Goal: Task Accomplishment & Management: Use online tool/utility

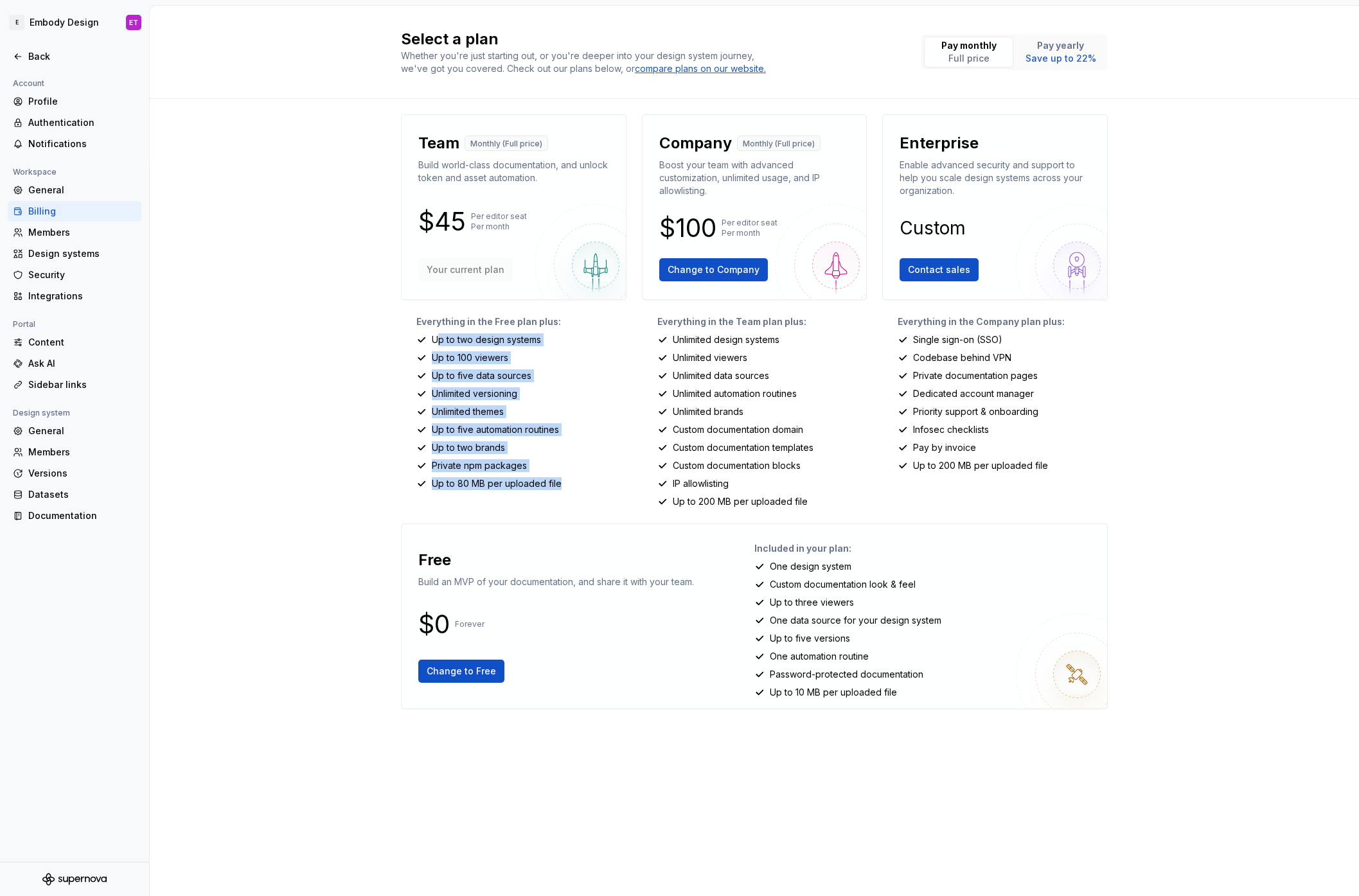
drag, startPoint x: 568, startPoint y: 484, endPoint x: 621, endPoint y: 374, distance: 122.1
click at [436, 340] on div "Everything in the Free plan plus: Up to two design systems Up to 100 viewers Up…" at bounding box center [514, 412] width 225 height 192
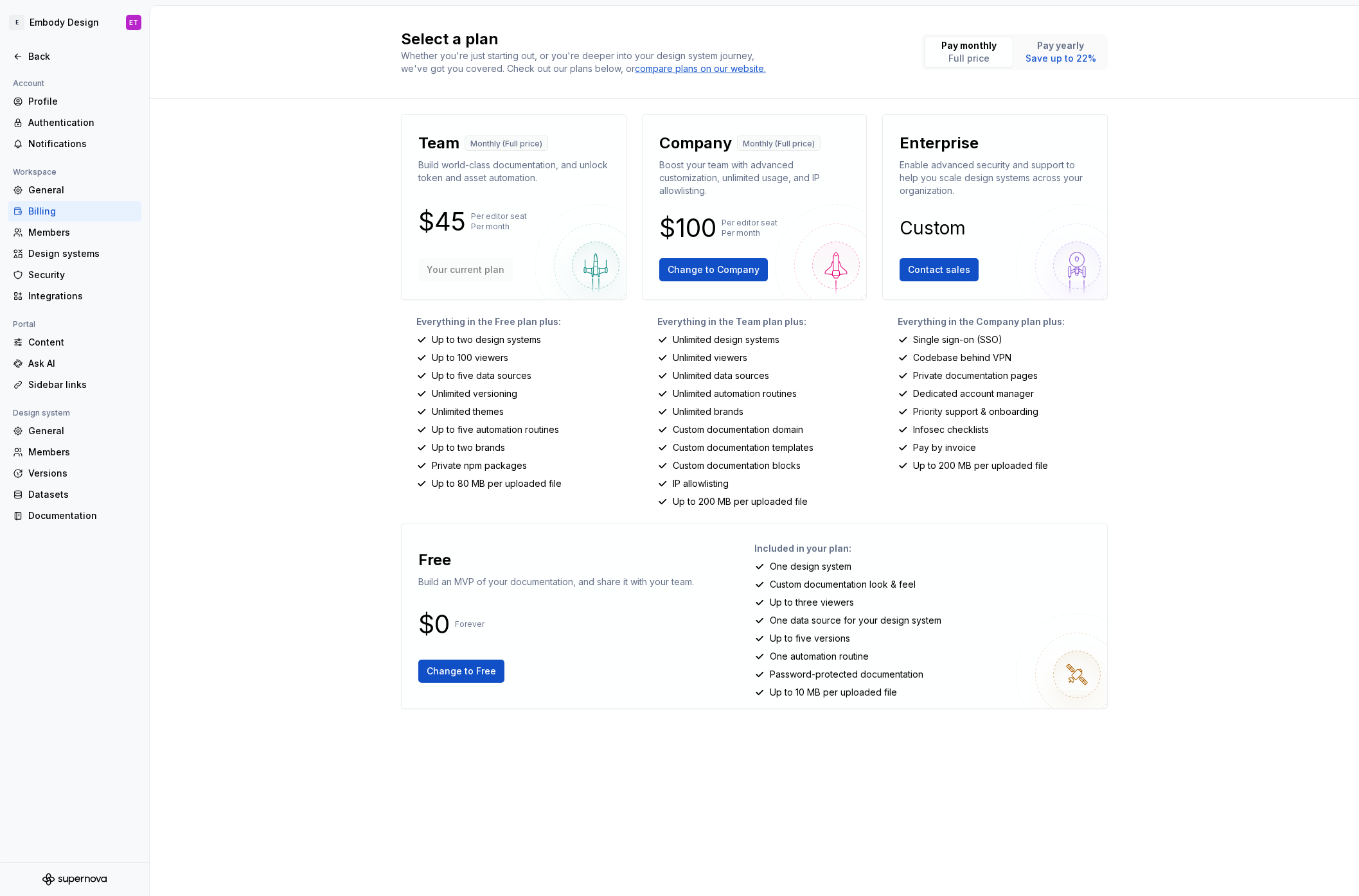
click at [802, 506] on p "Up to 200 MB per uploaded file" at bounding box center [740, 502] width 135 height 13
drag, startPoint x: 816, startPoint y: 503, endPoint x: 682, endPoint y: 367, distance: 190.9
click at [693, 374] on div "Everything in the Team plan plus: Unlimited design systems Unlimited viewers Un…" at bounding box center [755, 412] width 225 height 192
click at [380, 340] on div "Select a plan Whether you're just starting out, or you're deeper into your desi…" at bounding box center [754, 451] width 1209 height 891
click at [42, 57] on div "Back" at bounding box center [82, 56] width 108 height 13
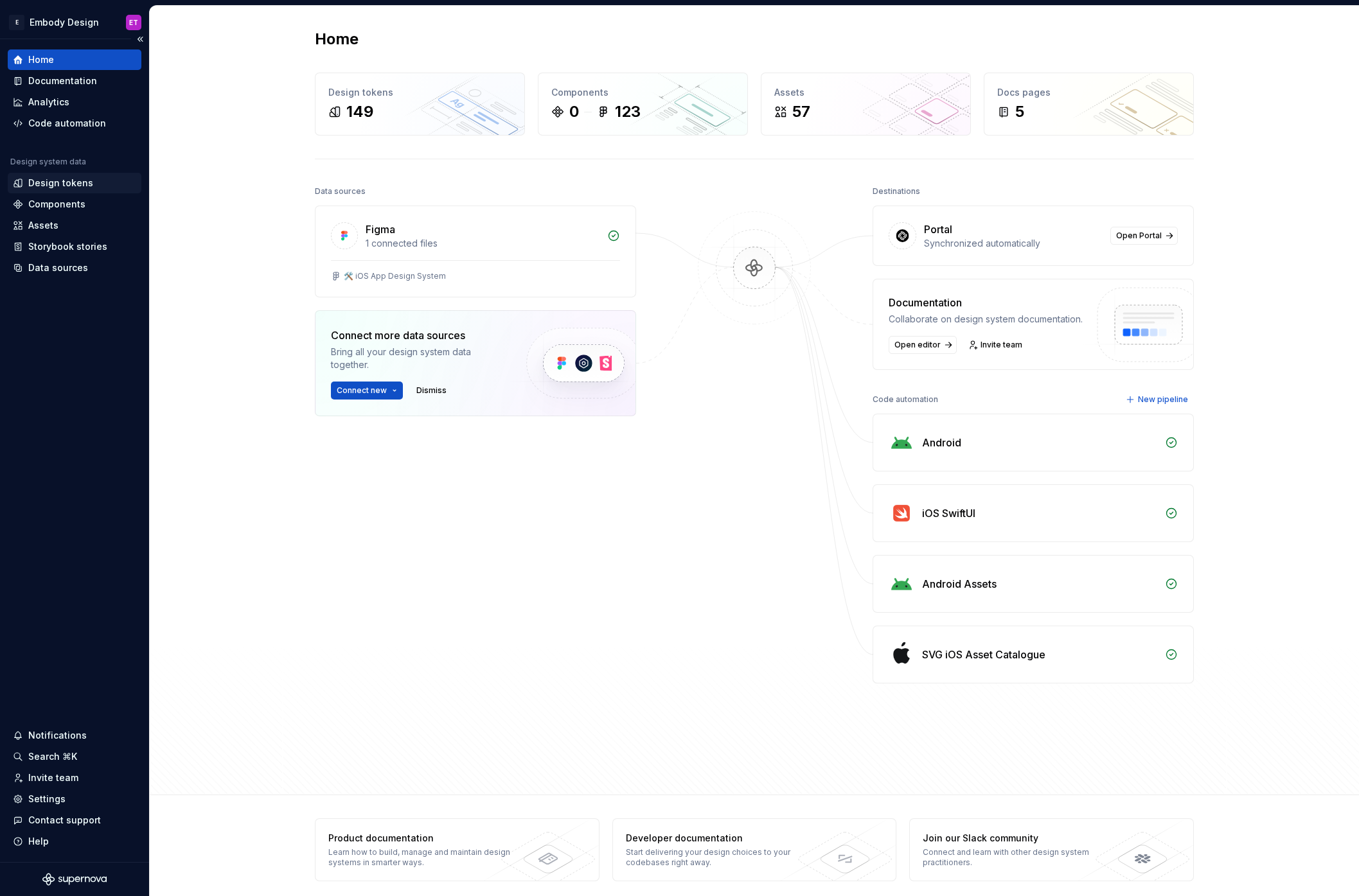
click at [67, 177] on div "Design tokens" at bounding box center [61, 183] width 65 height 13
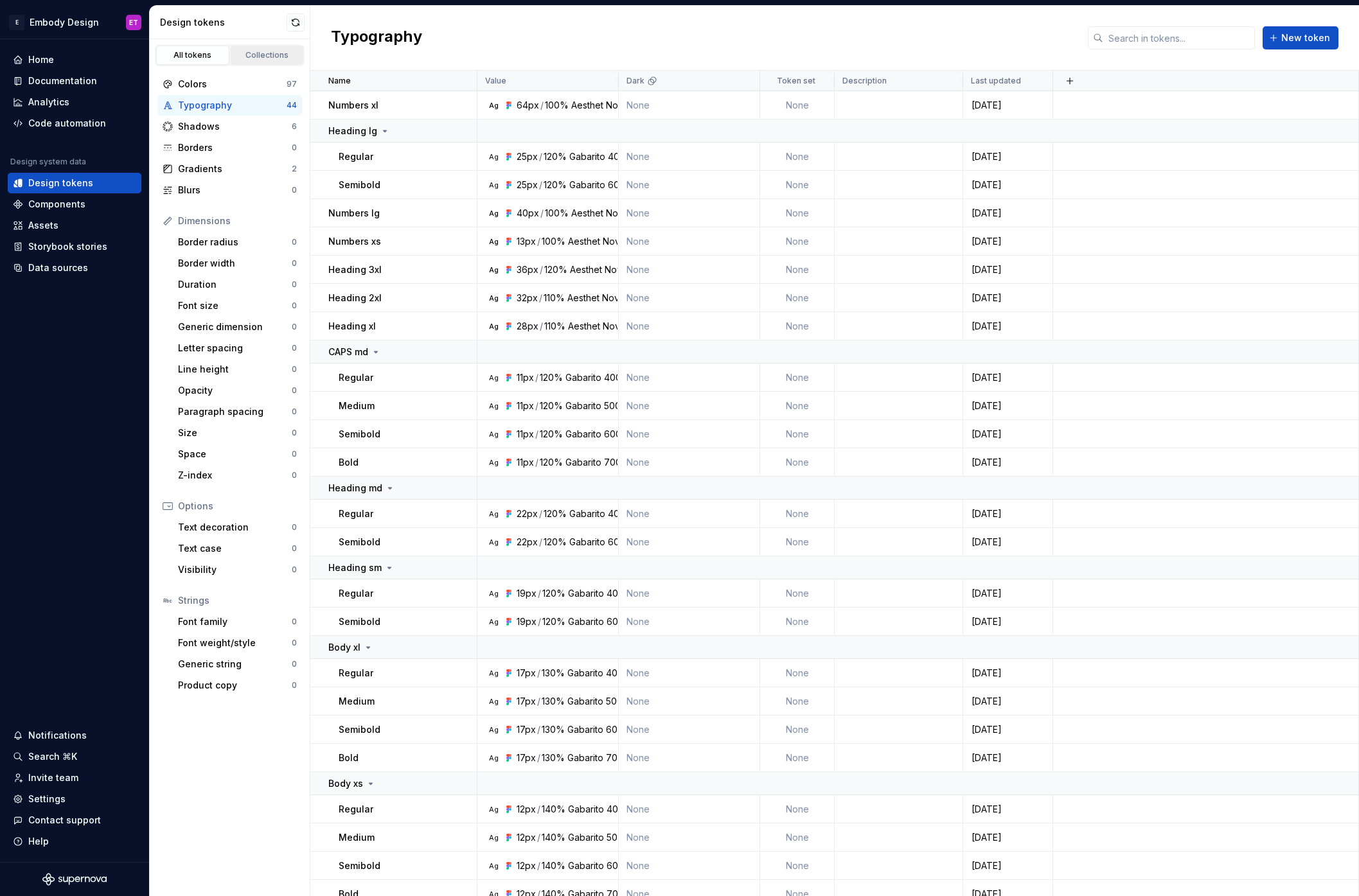
click at [271, 54] on div "Collections" at bounding box center [267, 55] width 64 height 10
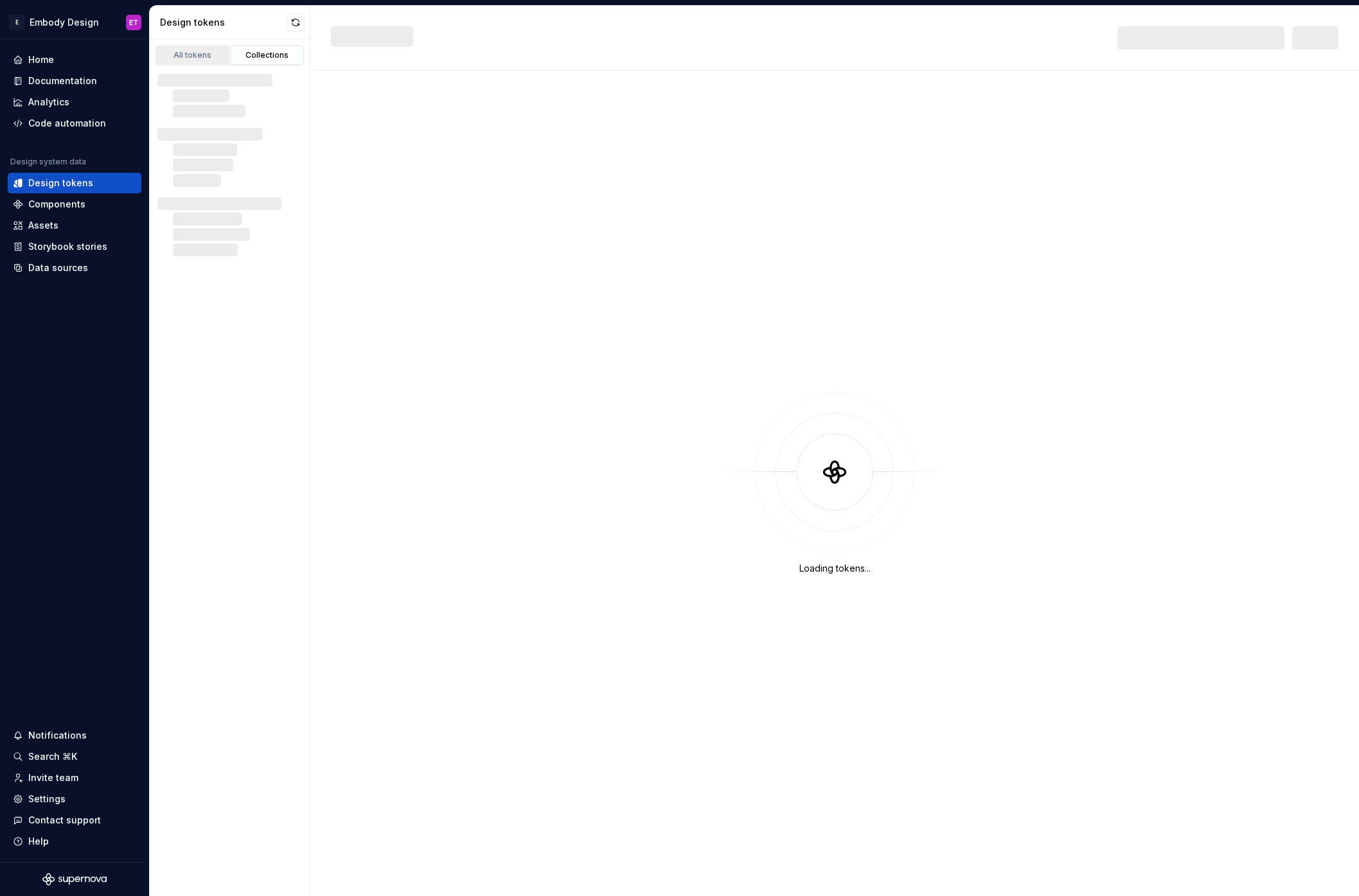
click at [198, 53] on div "All tokens" at bounding box center [192, 55] width 64 height 10
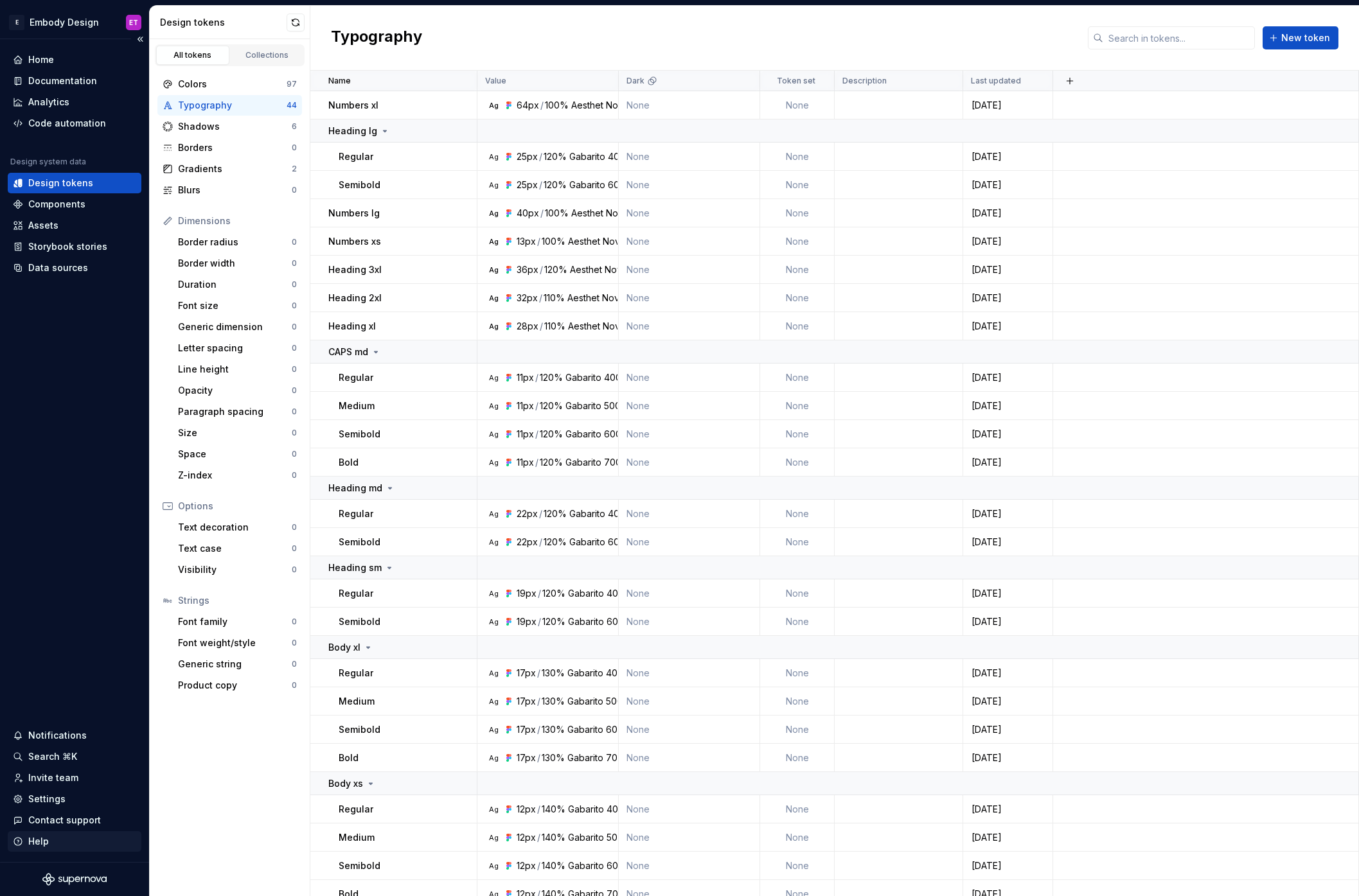
click at [65, 835] on div "Help" at bounding box center [75, 841] width 123 height 13
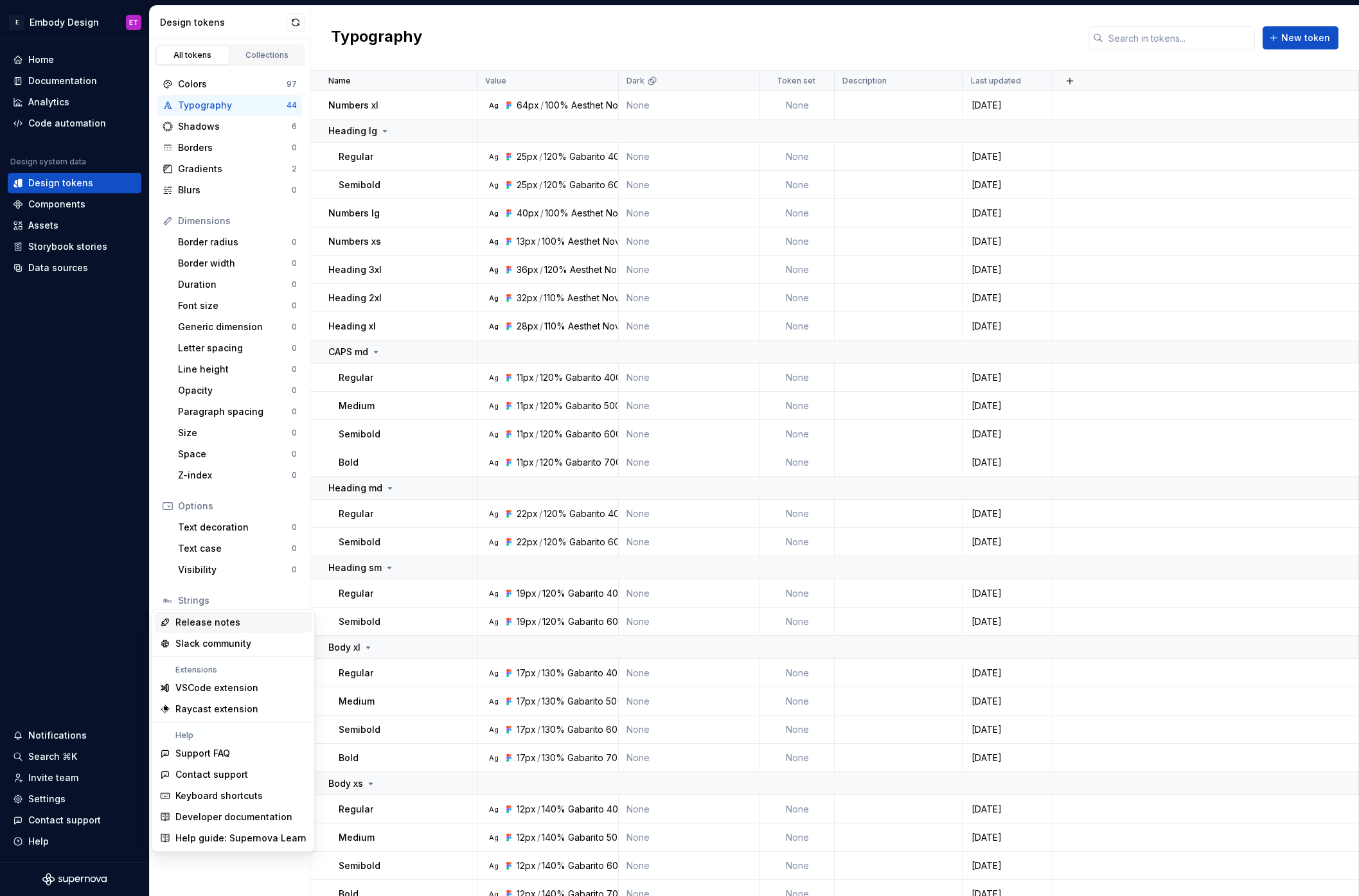
click at [235, 623] on div "Release notes" at bounding box center [240, 622] width 131 height 13
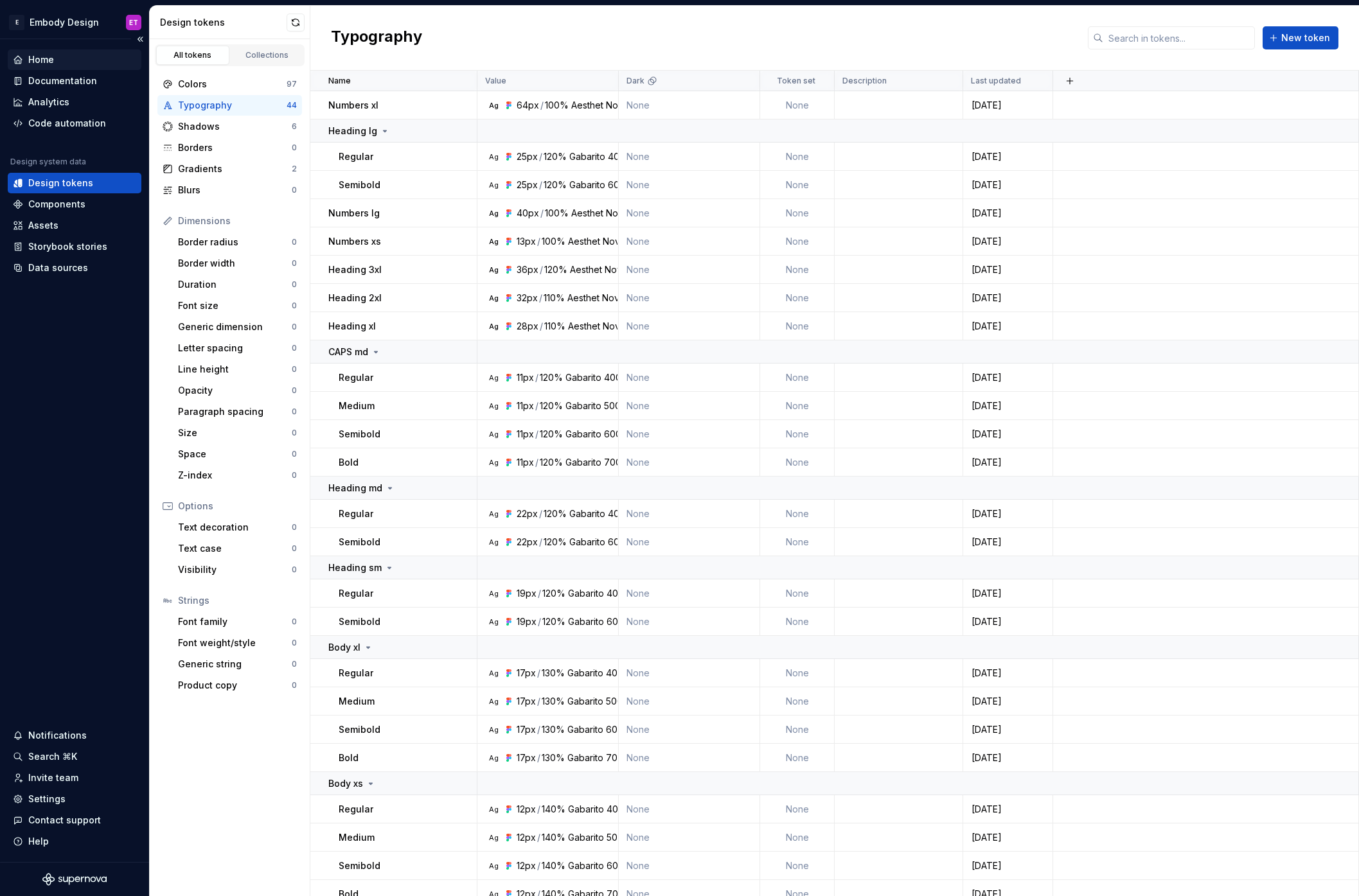
click at [42, 59] on div "Home" at bounding box center [42, 60] width 26 height 13
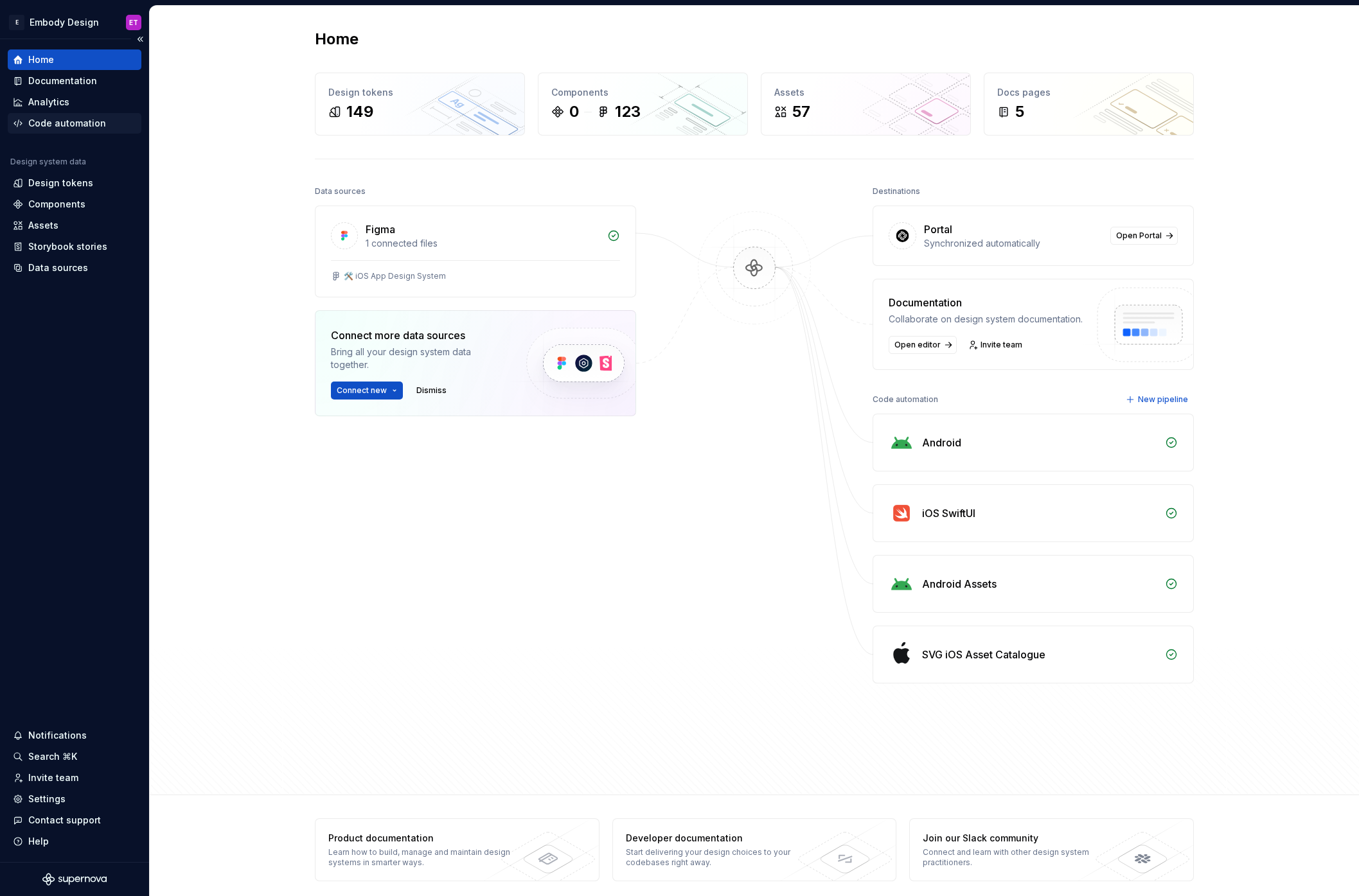
click at [78, 126] on div "Code automation" at bounding box center [68, 123] width 78 height 13
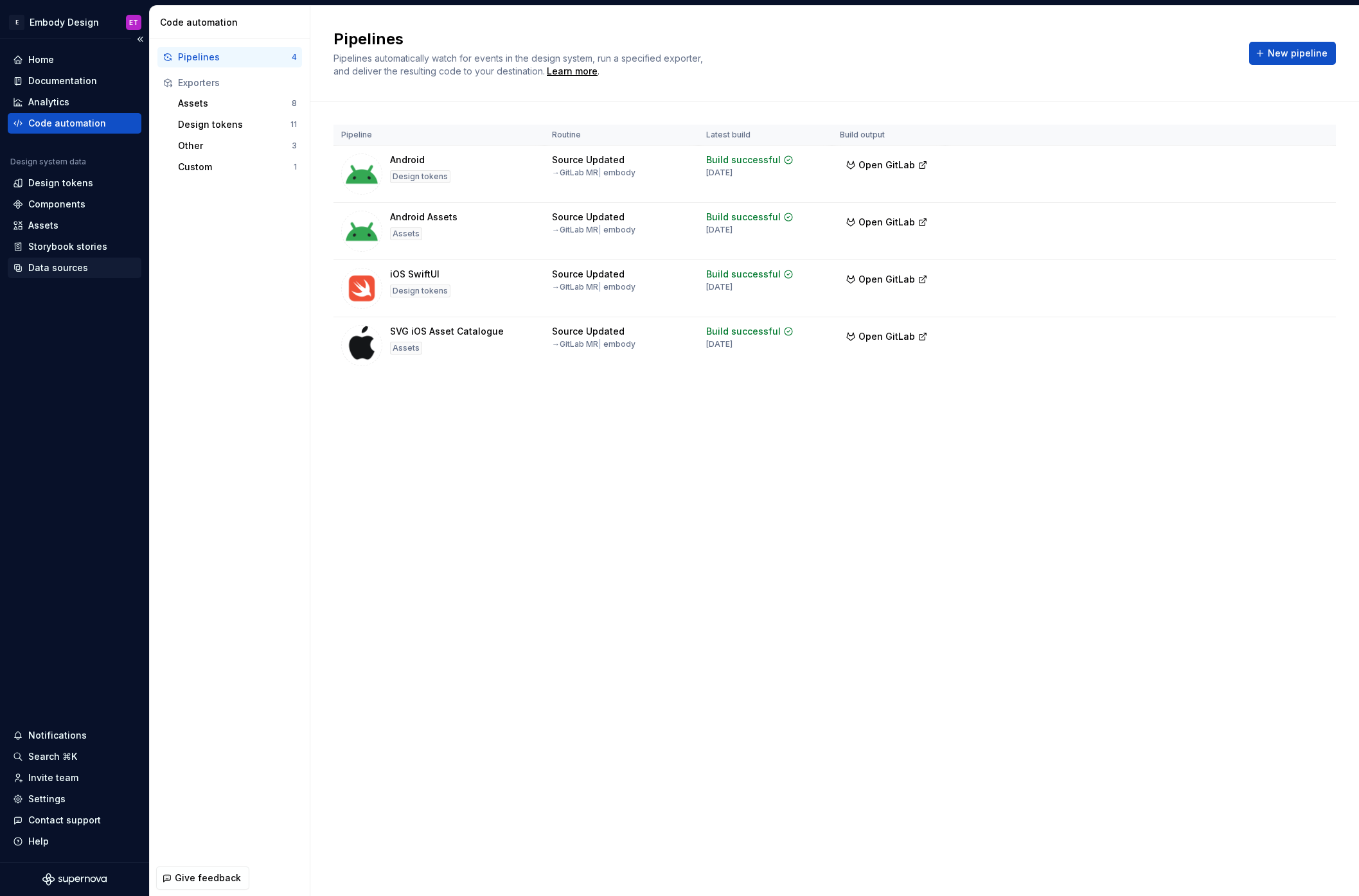
click at [53, 268] on div "Data sources" at bounding box center [58, 268] width 60 height 13
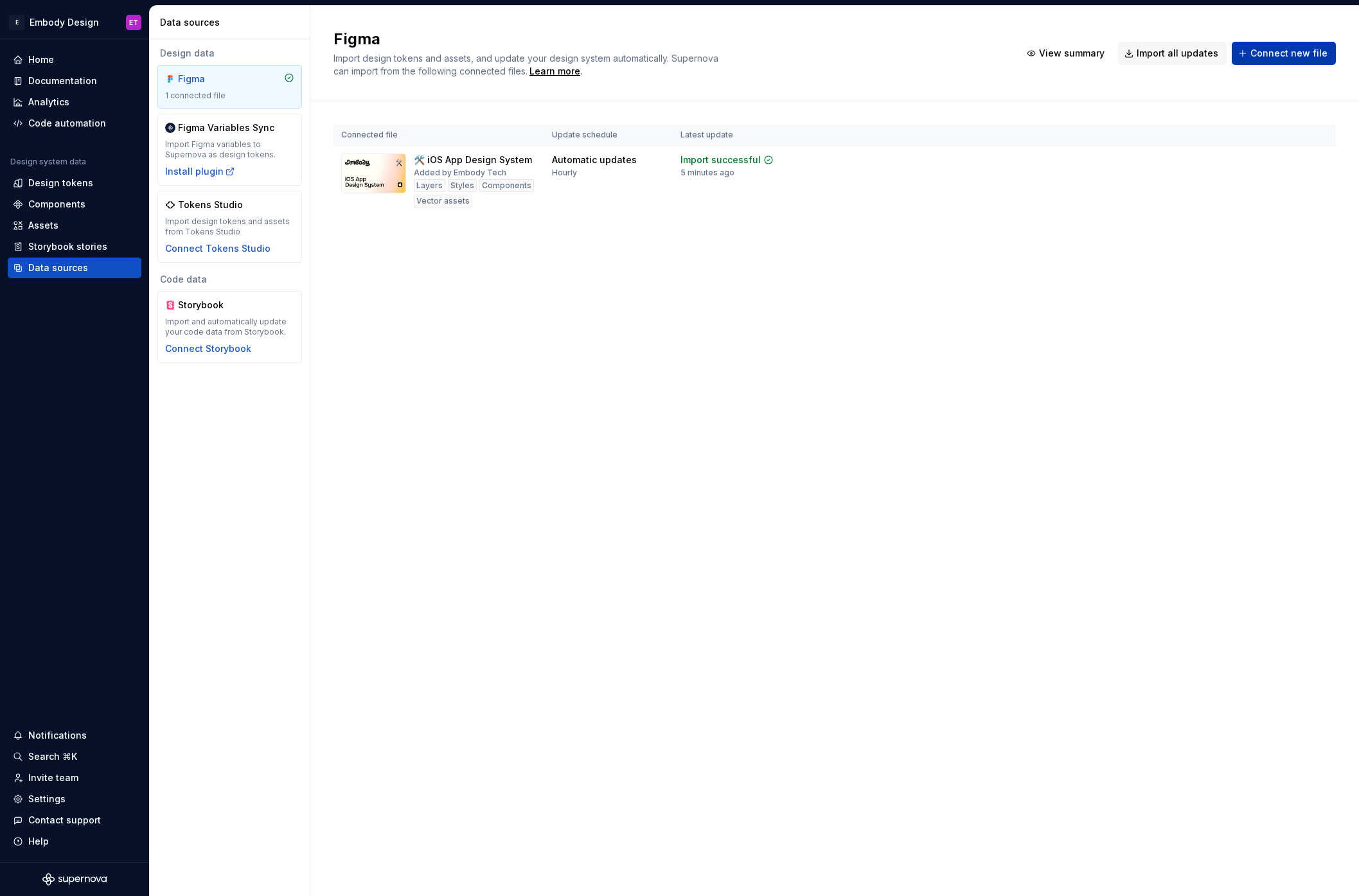
click at [1291, 55] on span "Connect new file" at bounding box center [1289, 53] width 77 height 13
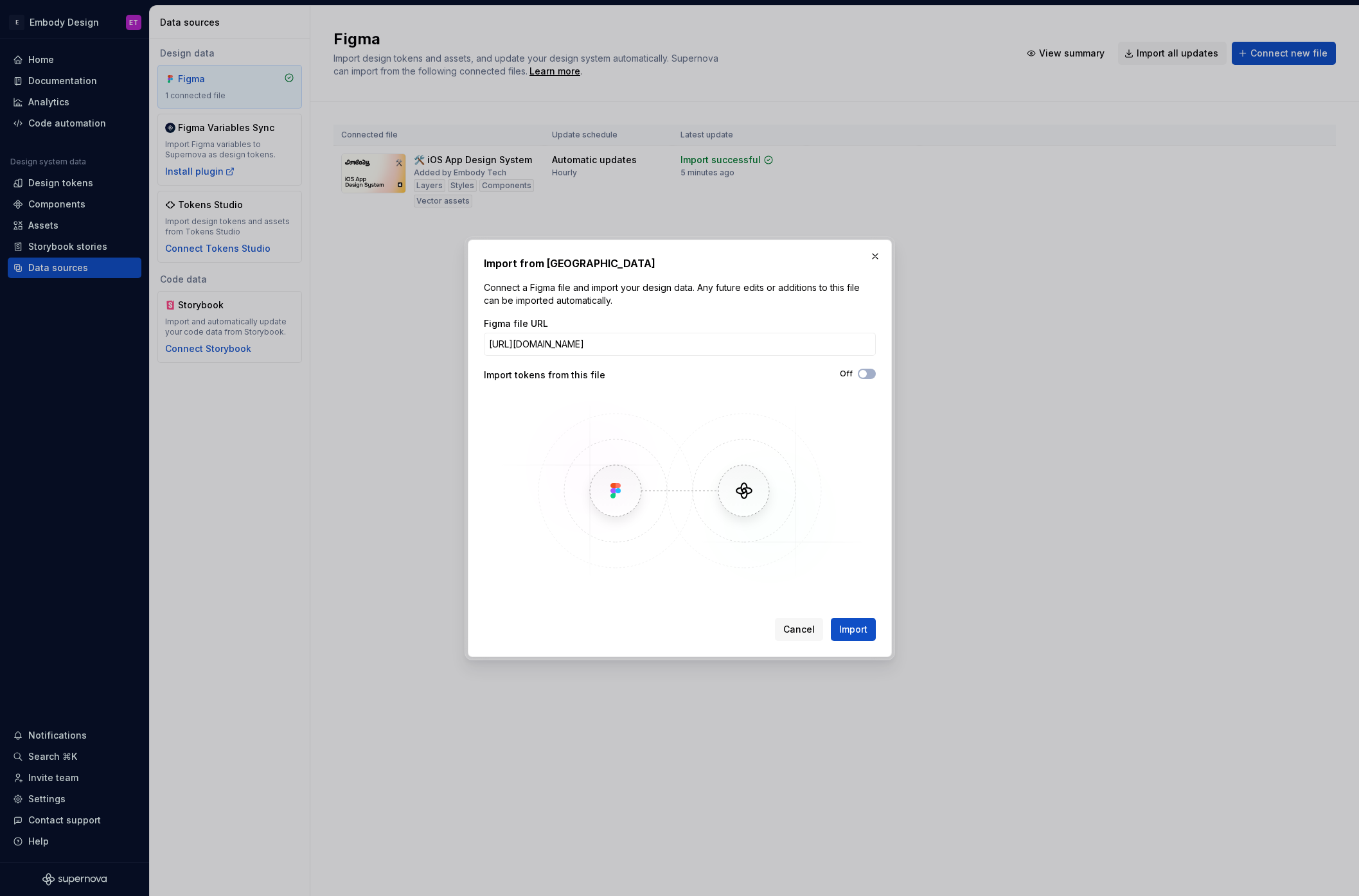
scroll to position [0, 296]
type input "[URL][DOMAIN_NAME]"
click at [874, 375] on button "Off" at bounding box center [867, 374] width 18 height 10
click at [856, 630] on span "Import" at bounding box center [853, 629] width 29 height 13
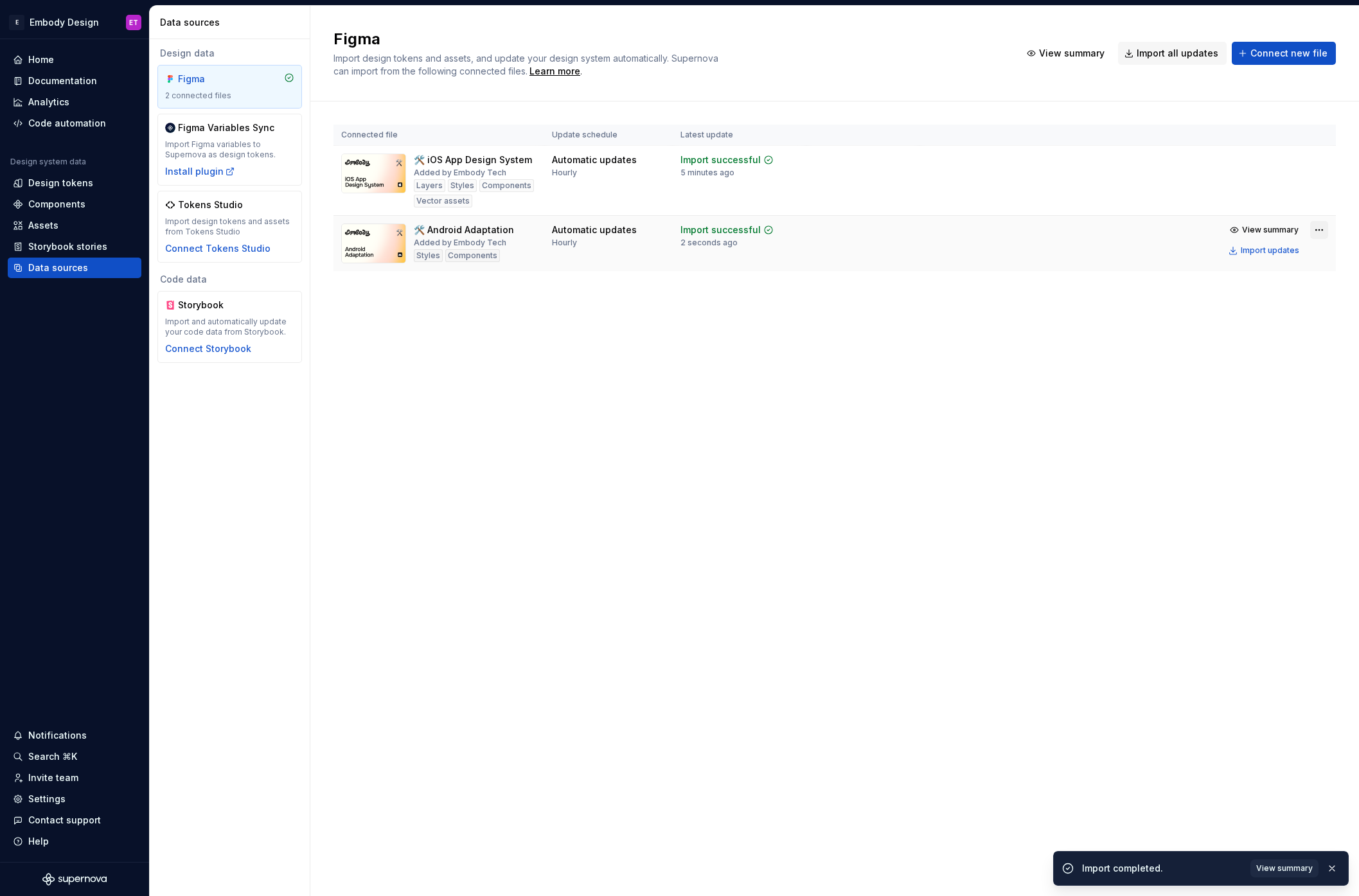
click at [1319, 229] on html "E Embody Design ET Home Documentation Analytics Code automation Design system d…" at bounding box center [680, 448] width 1359 height 896
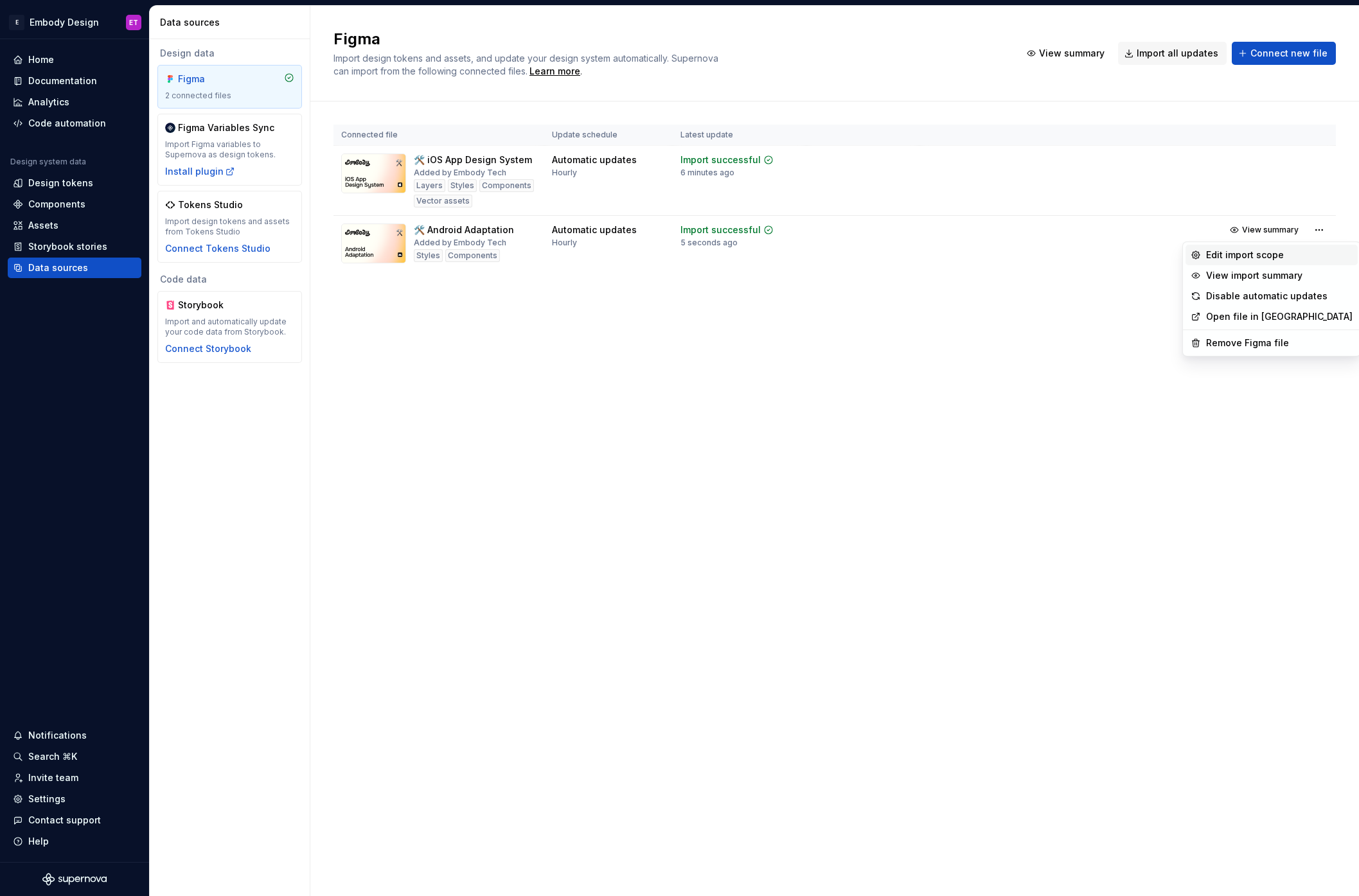
click at [1283, 255] on div "Edit import scope" at bounding box center [1279, 255] width 146 height 13
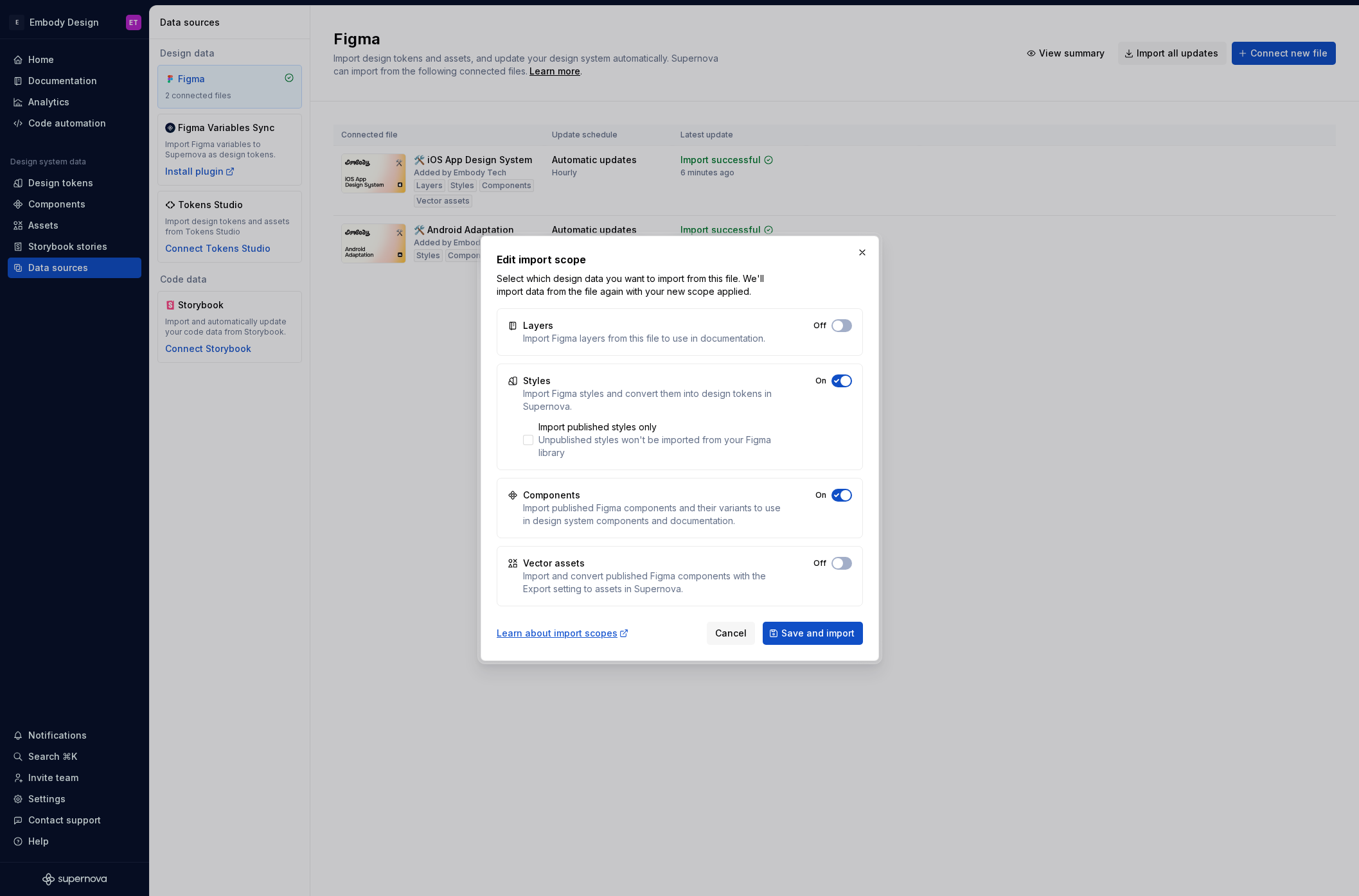
click at [854, 568] on div "Vector assets Import and convert published Figma components with the Export set…" at bounding box center [680, 576] width 367 height 61
click at [851, 566] on button "Off" at bounding box center [842, 563] width 21 height 13
click at [851, 329] on div "Layers Import Figma layers from this file to use in documentation. Off" at bounding box center [680, 332] width 367 height 48
click at [850, 329] on button "Off" at bounding box center [842, 326] width 21 height 13
click at [839, 640] on button "Save and import" at bounding box center [813, 633] width 101 height 23
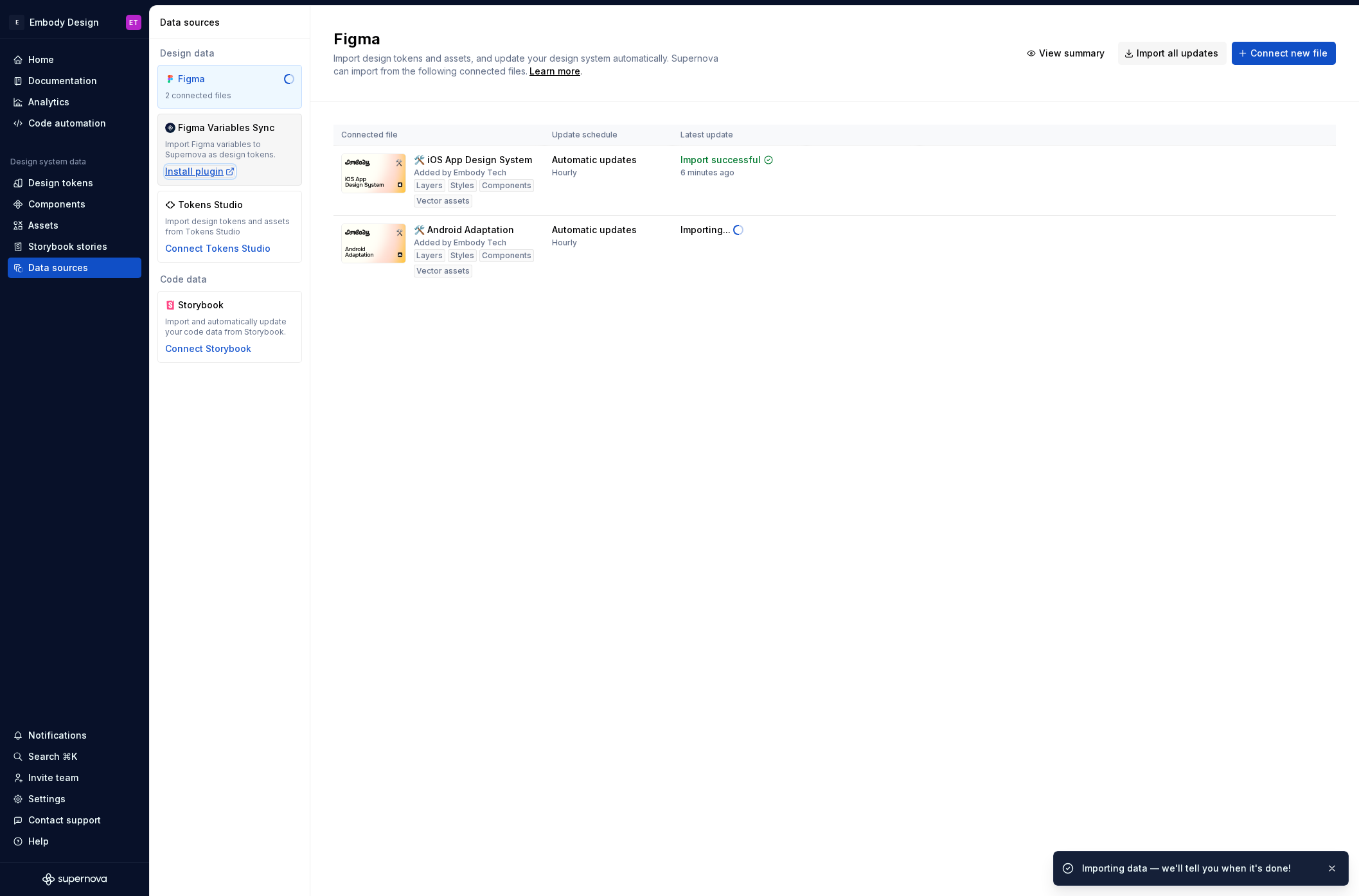
click at [190, 170] on div "Install plugin" at bounding box center [200, 172] width 70 height 13
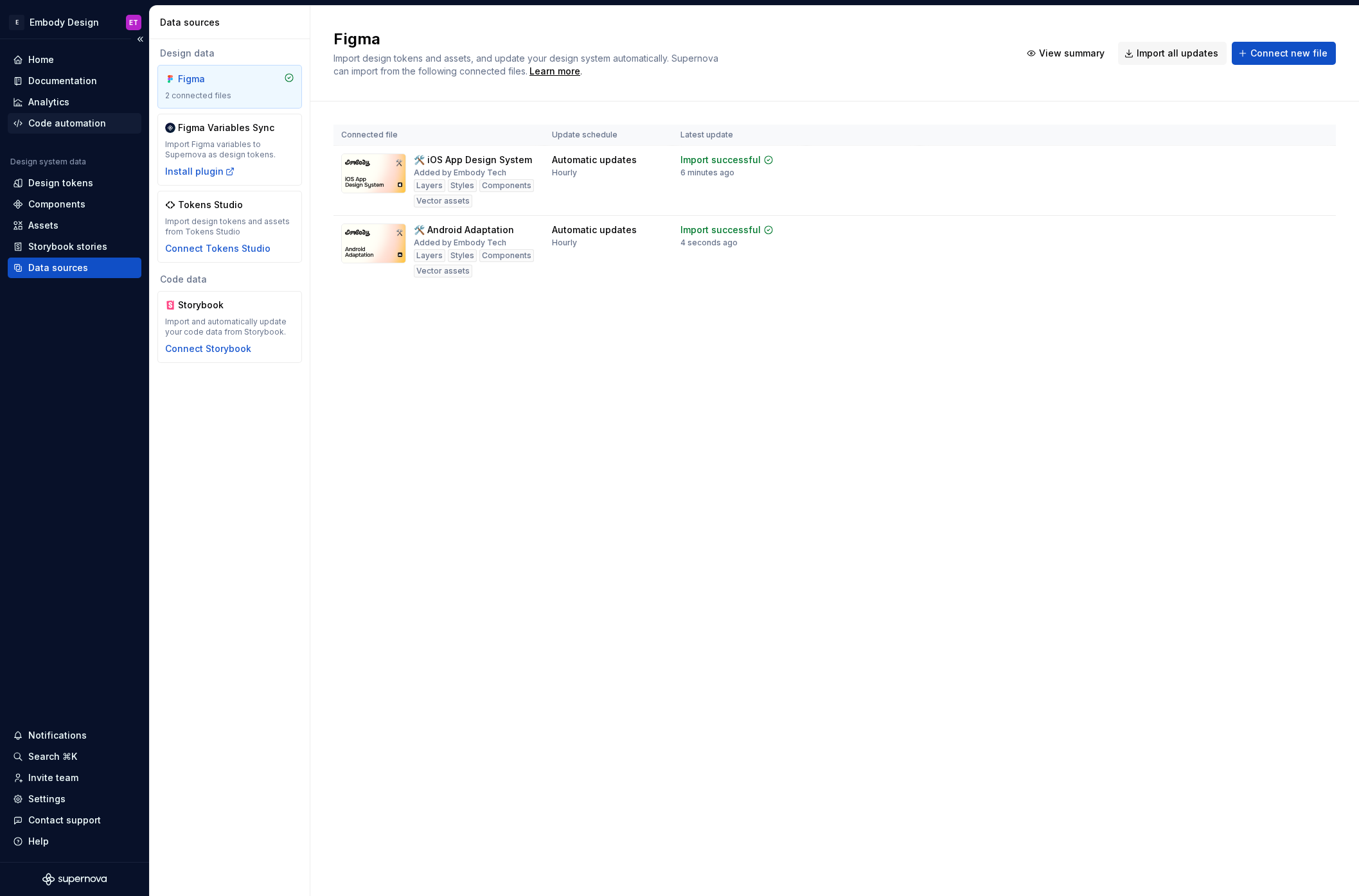
click at [78, 123] on div "Code automation" at bounding box center [68, 123] width 78 height 13
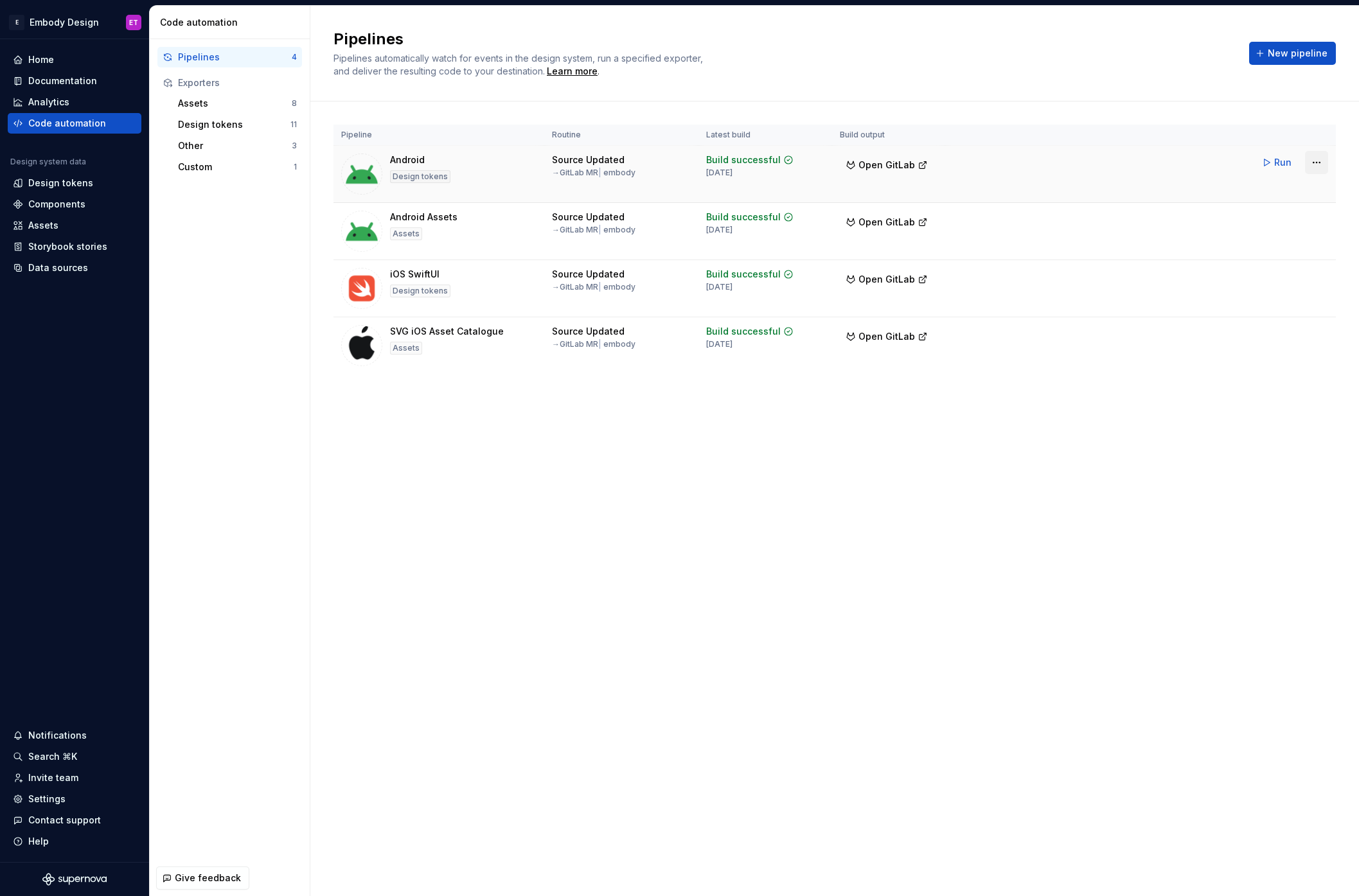
click at [1317, 162] on html "E Embody Design ET Home Documentation Analytics Code automation Design system d…" at bounding box center [680, 448] width 1359 height 896
click at [1128, 170] on html "E Embody Design ET Home Documentation Analytics Code automation Design system d…" at bounding box center [680, 448] width 1359 height 896
click at [1317, 222] on html "E Embody Design ET Home Documentation Analytics Code automation Design system d…" at bounding box center [680, 448] width 1359 height 896
click at [1309, 337] on div "Delete pipeline" at bounding box center [1300, 335] width 110 height 13
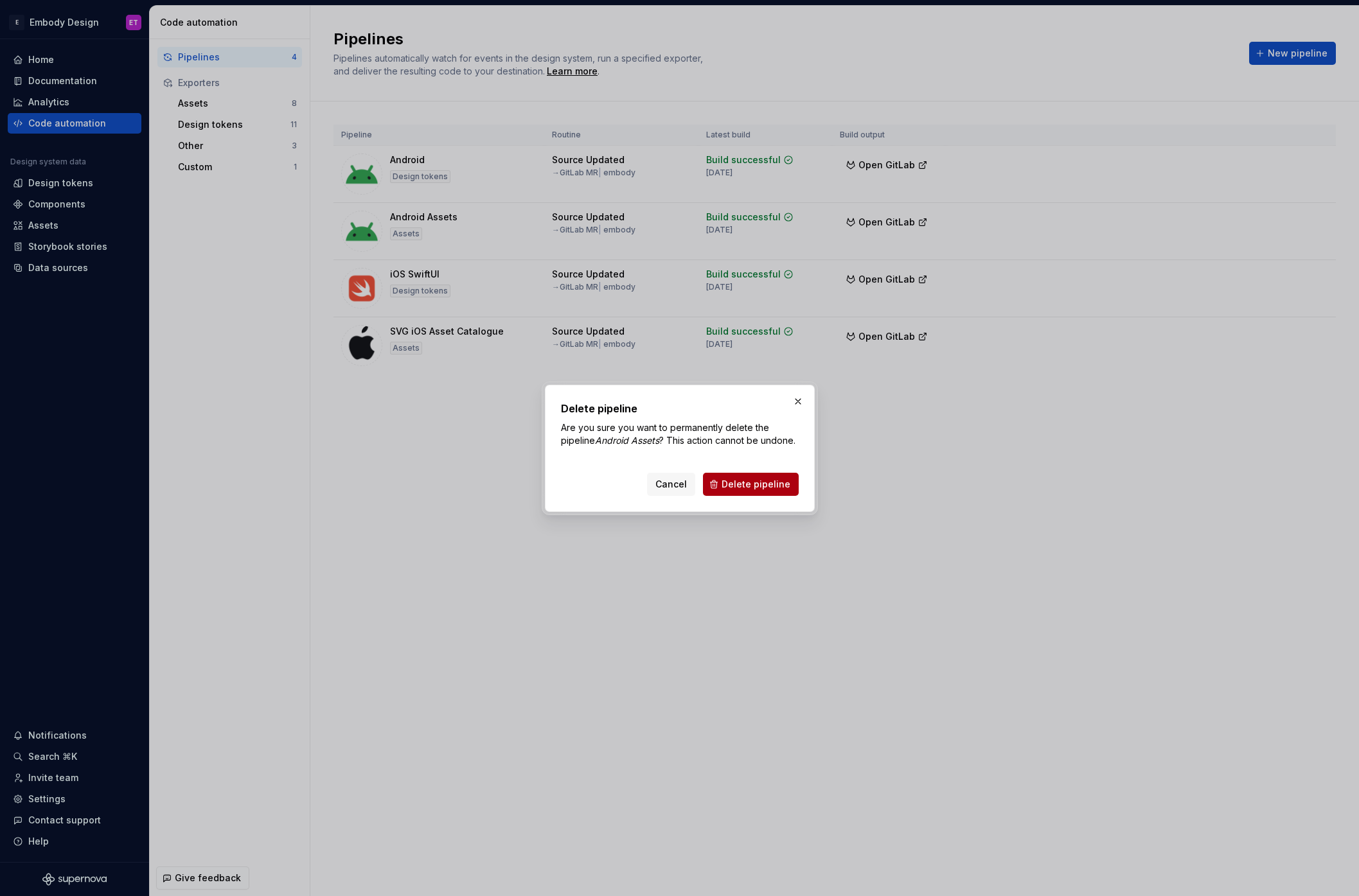
click at [752, 481] on span "Delete pipeline" at bounding box center [756, 484] width 68 height 13
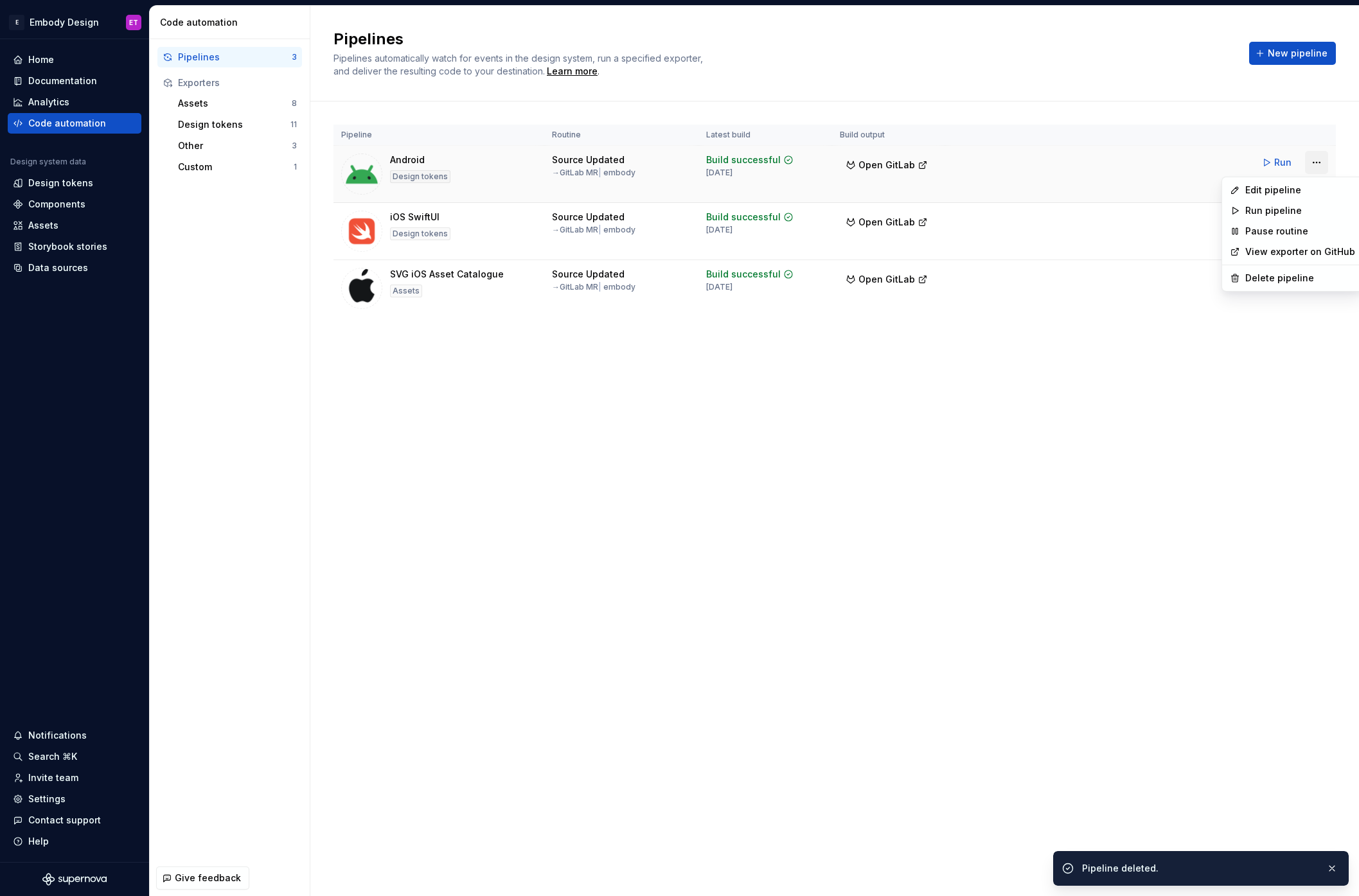
click at [1323, 163] on html "E Embody Design ET Home Documentation Analytics Code automation Design system d…" at bounding box center [680, 448] width 1359 height 896
click at [1282, 271] on div "Delete pipeline" at bounding box center [1292, 278] width 135 height 21
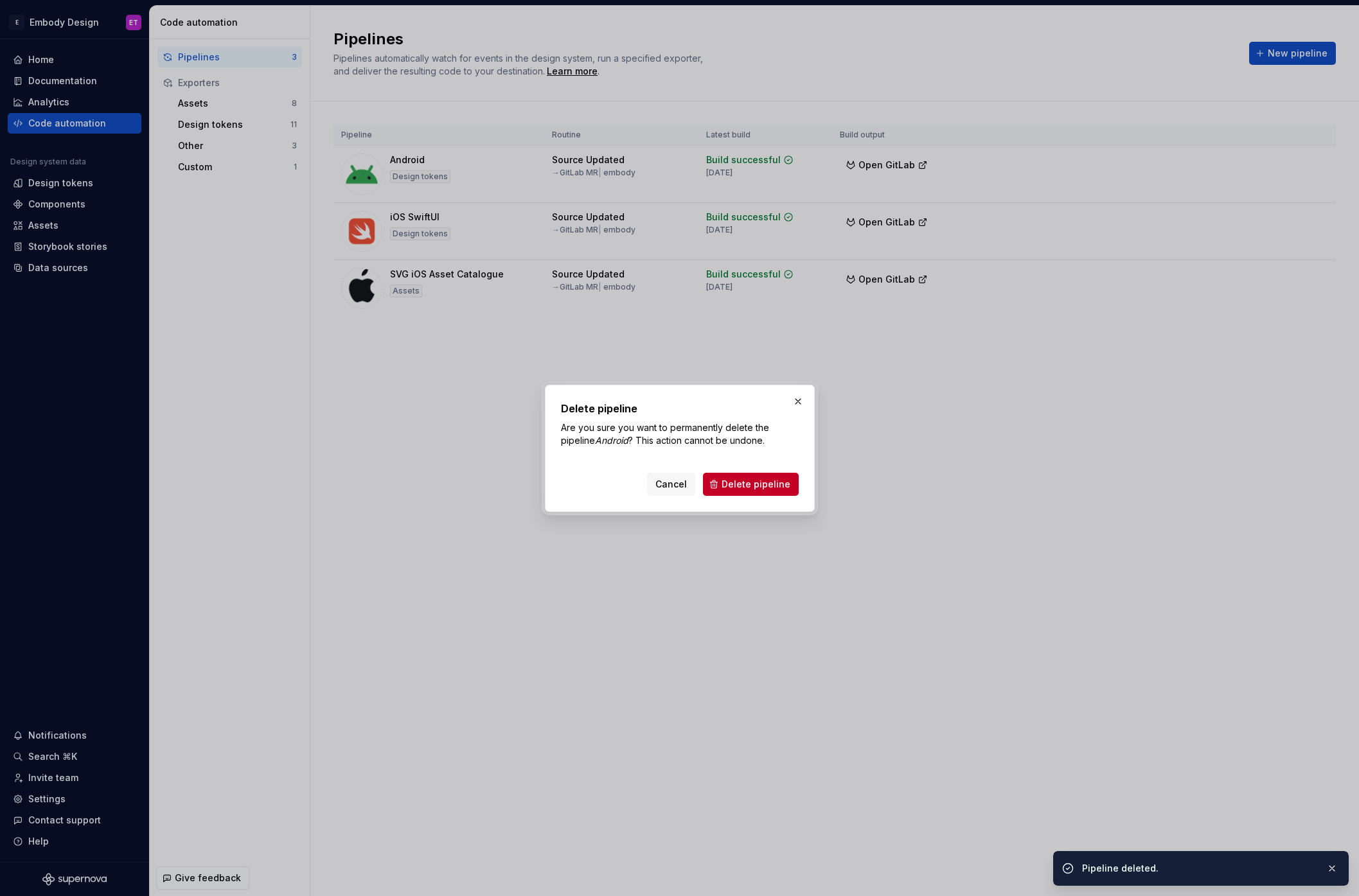
drag, startPoint x: 784, startPoint y: 486, endPoint x: 799, endPoint y: 480, distance: 16.2
click at [784, 486] on span "Delete pipeline" at bounding box center [756, 484] width 68 height 13
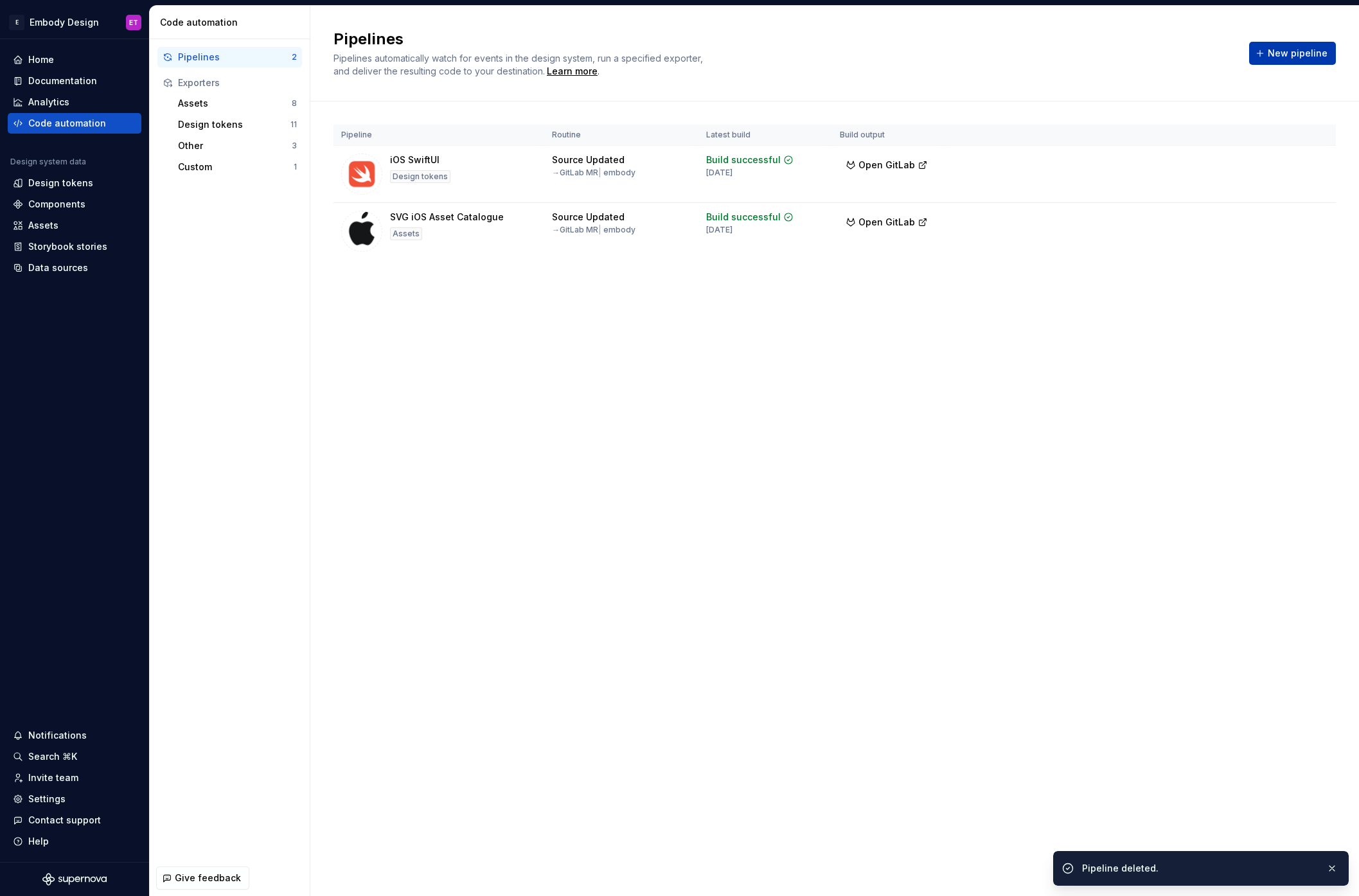
click at [1314, 53] on span "New pipeline" at bounding box center [1297, 53] width 60 height 13
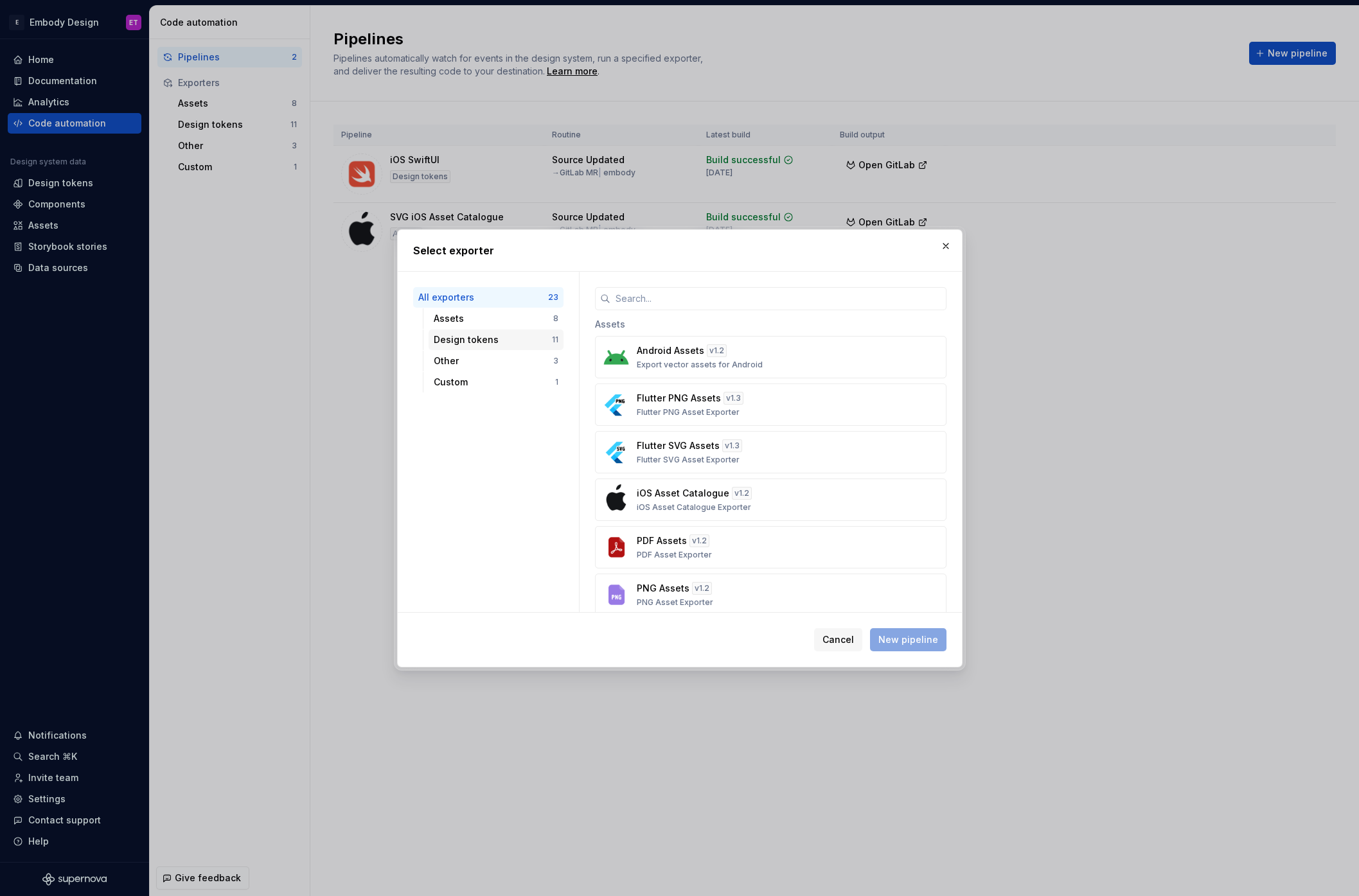
click at [461, 334] on div "Design tokens" at bounding box center [493, 340] width 118 height 13
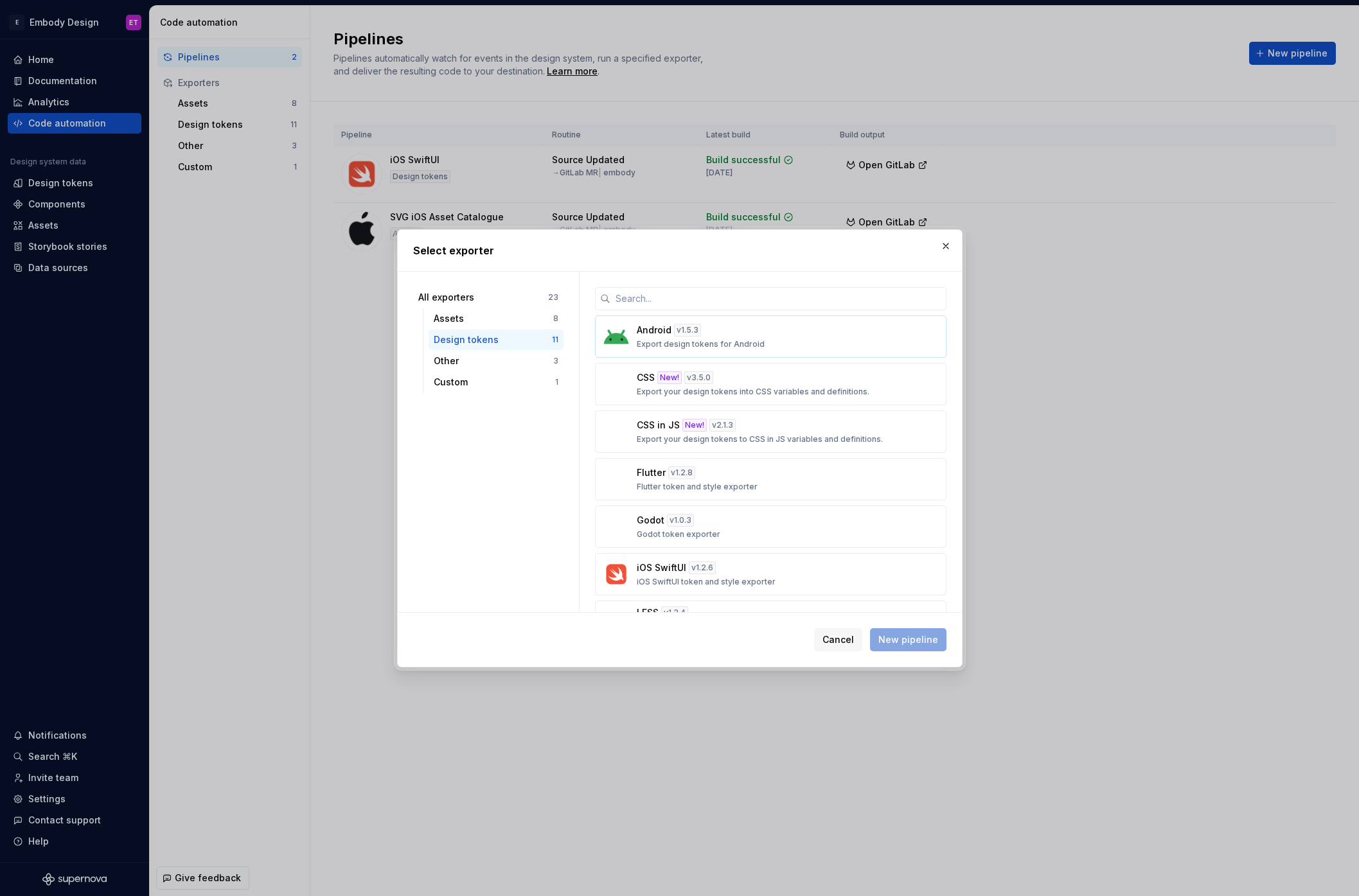
click at [844, 334] on div "Android v 1.5.3 Export design tokens for Android" at bounding box center [767, 337] width 260 height 26
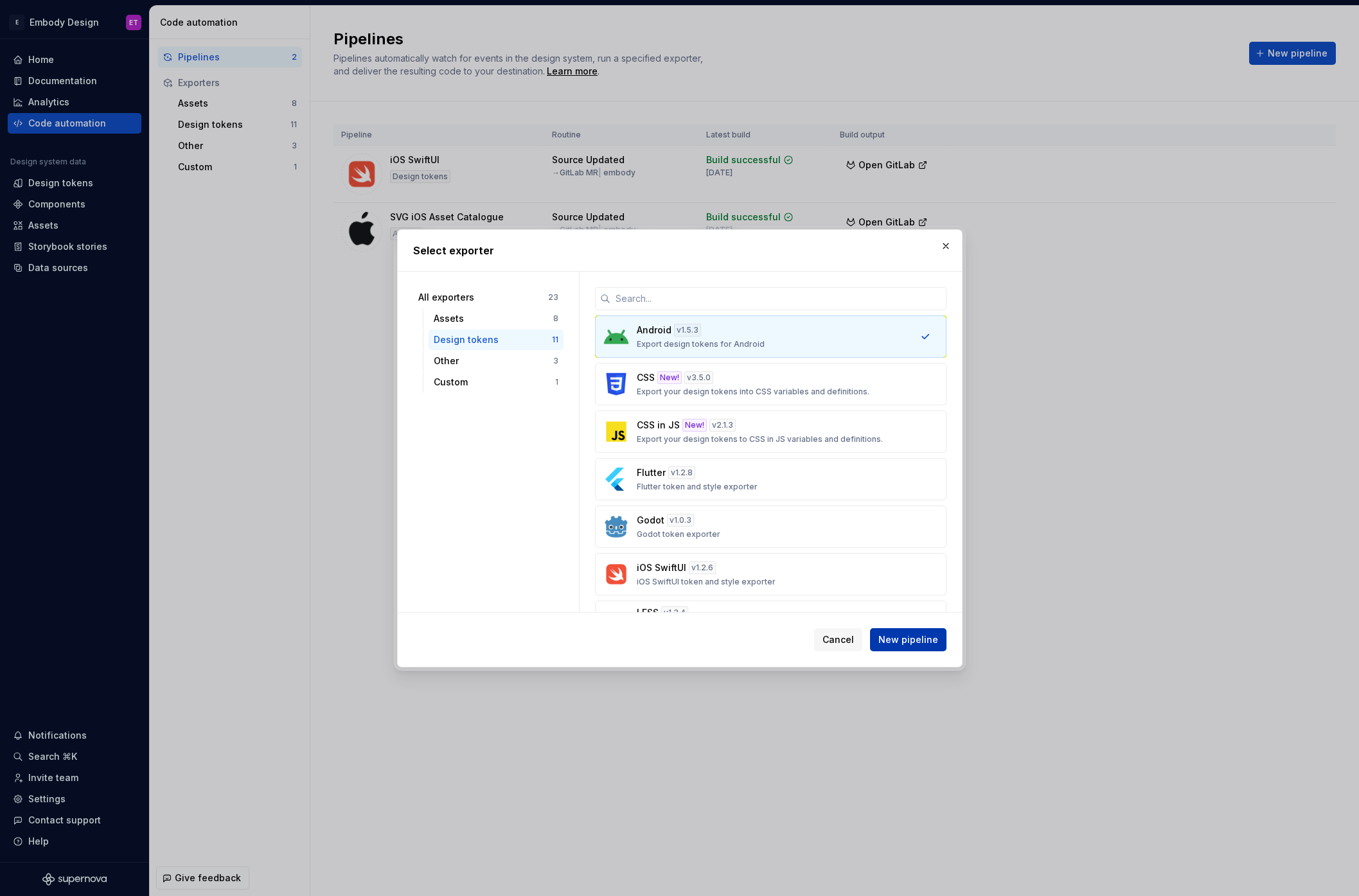
click at [928, 647] on button "New pipeline" at bounding box center [908, 640] width 76 height 23
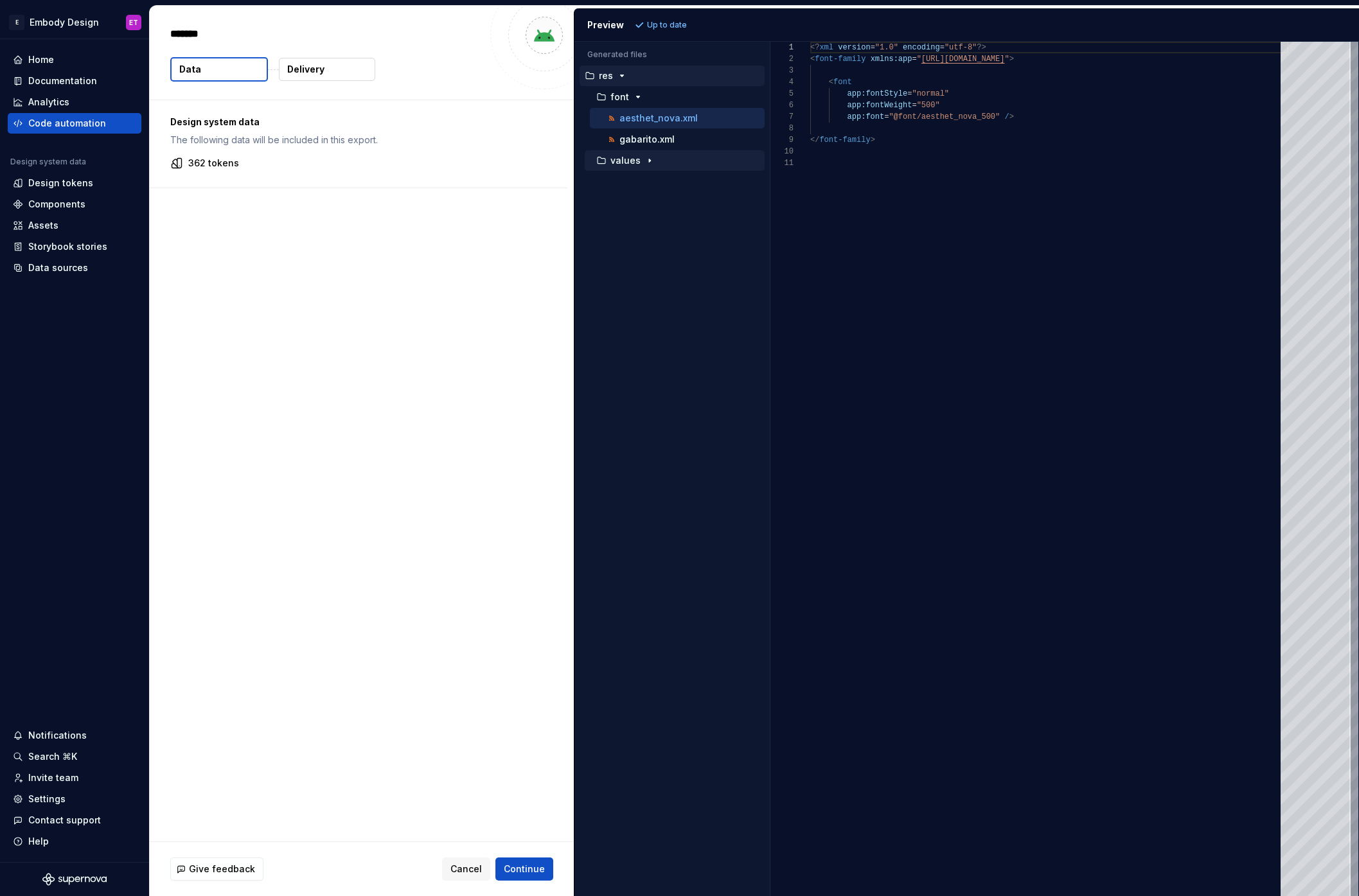
type textarea "*"
click at [668, 142] on p "gabarito.xml" at bounding box center [647, 140] width 55 height 10
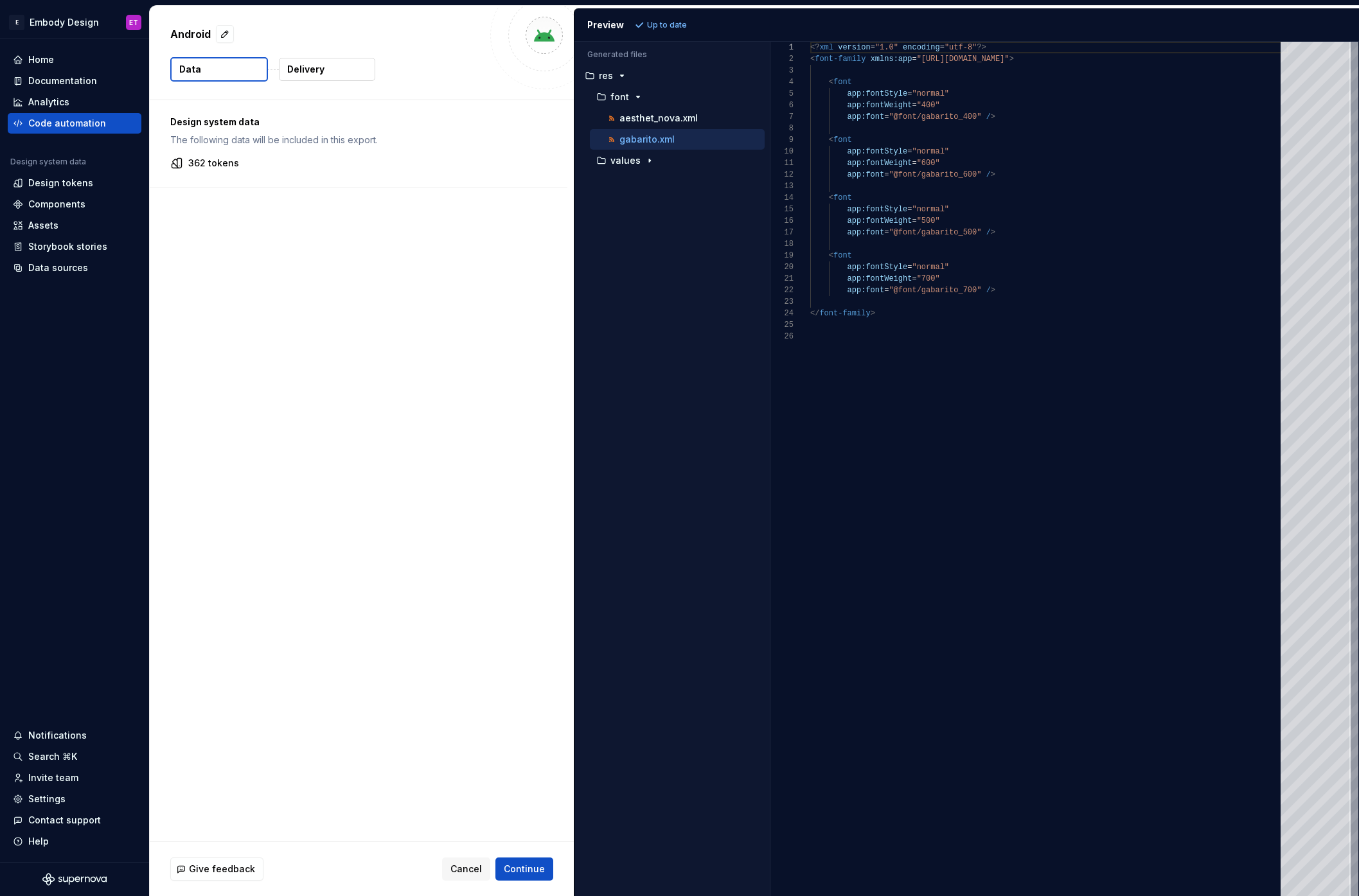
scroll to position [115, 0]
click at [649, 159] on icon "button" at bounding box center [649, 161] width 1 height 3
click at [710, 194] on div "exported_dimens.xml" at bounding box center [678, 203] width 175 height 21
click at [691, 177] on p "exported_colors.xml" at bounding box center [664, 182] width 88 height 10
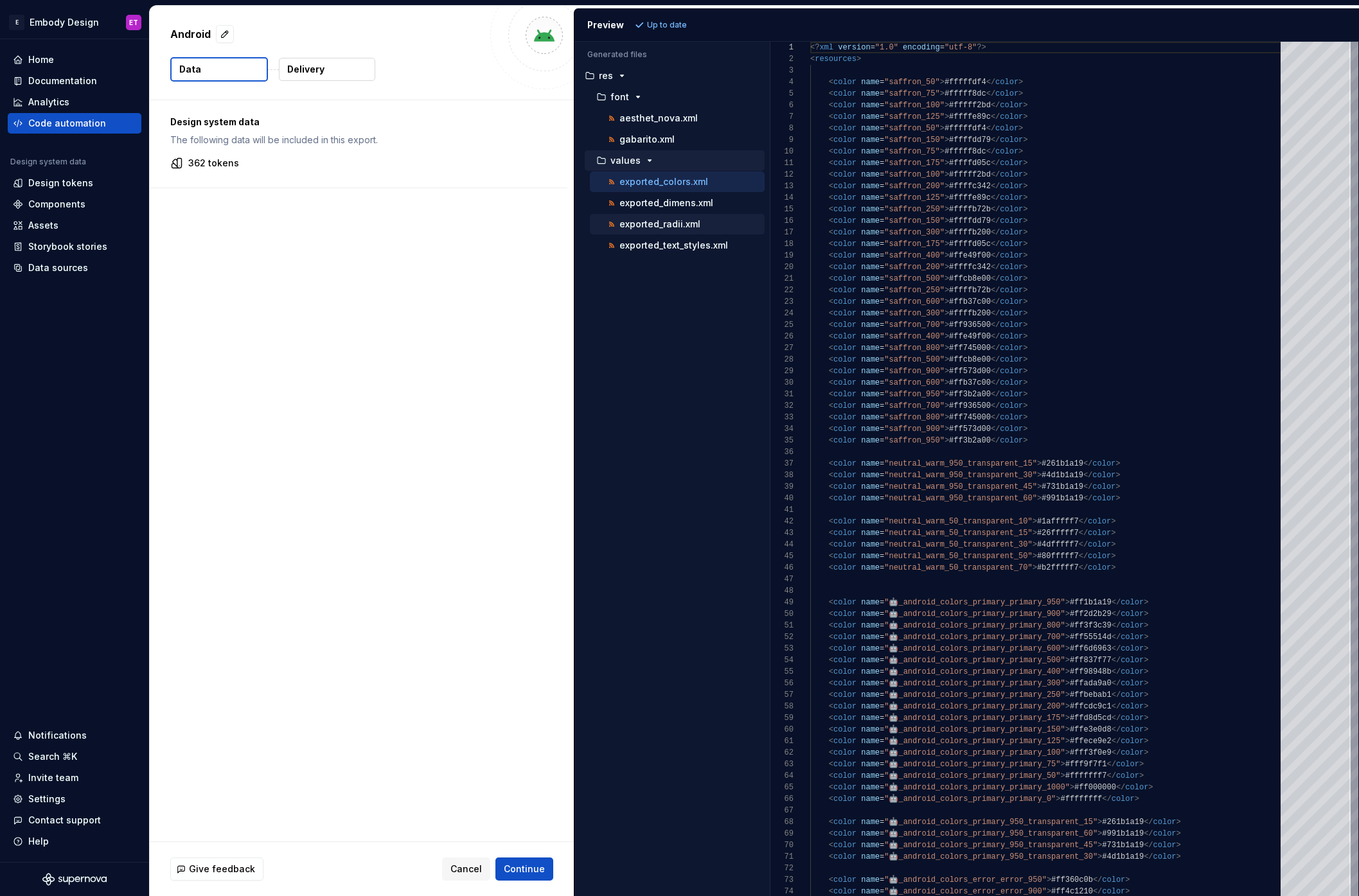
click at [675, 226] on p "exported_radii.xml" at bounding box center [660, 224] width 81 height 10
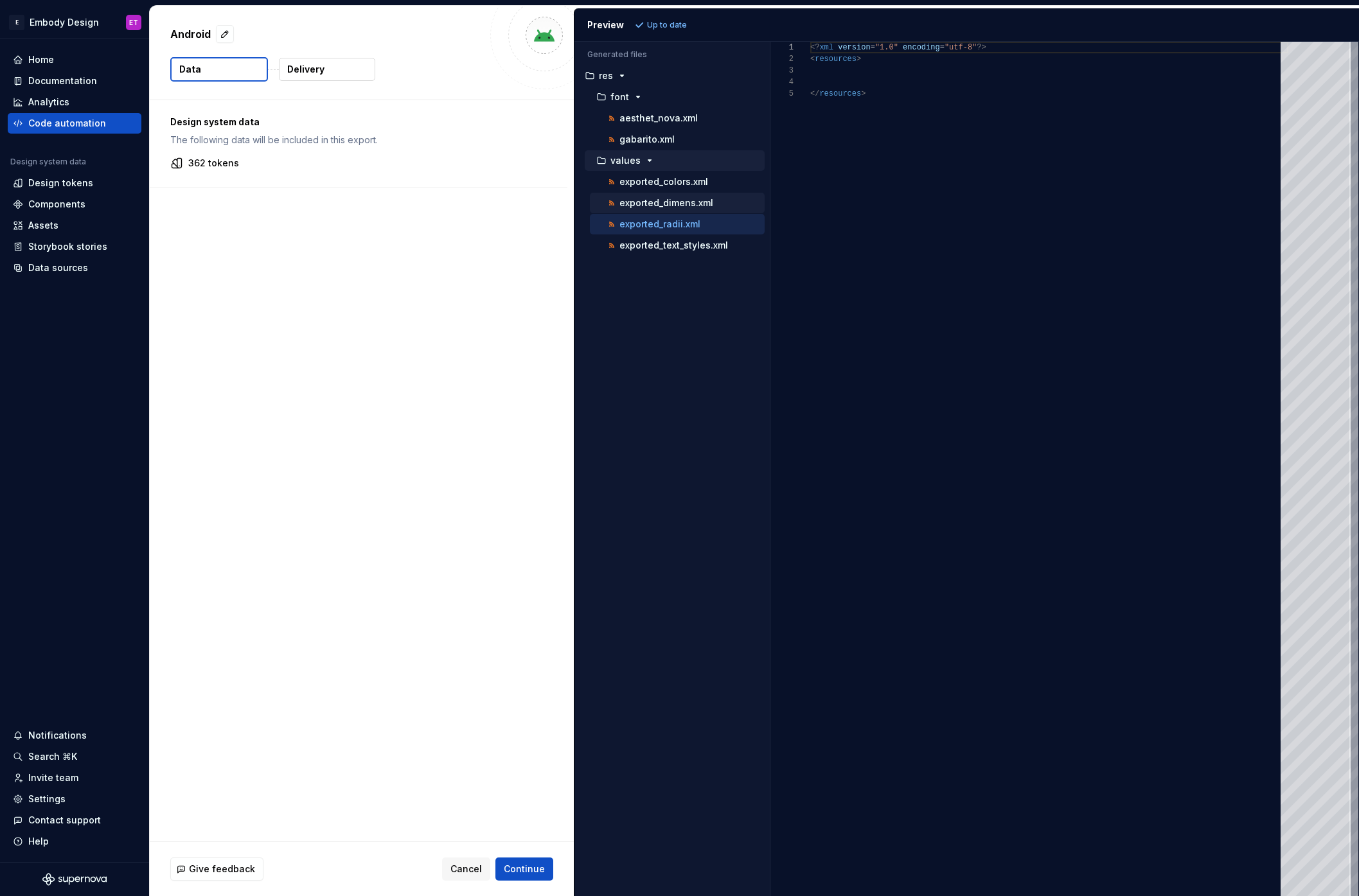
click at [705, 206] on p "exported_dimens.xml" at bounding box center [666, 203] width 94 height 10
click at [332, 74] on button "Delivery" at bounding box center [327, 69] width 96 height 23
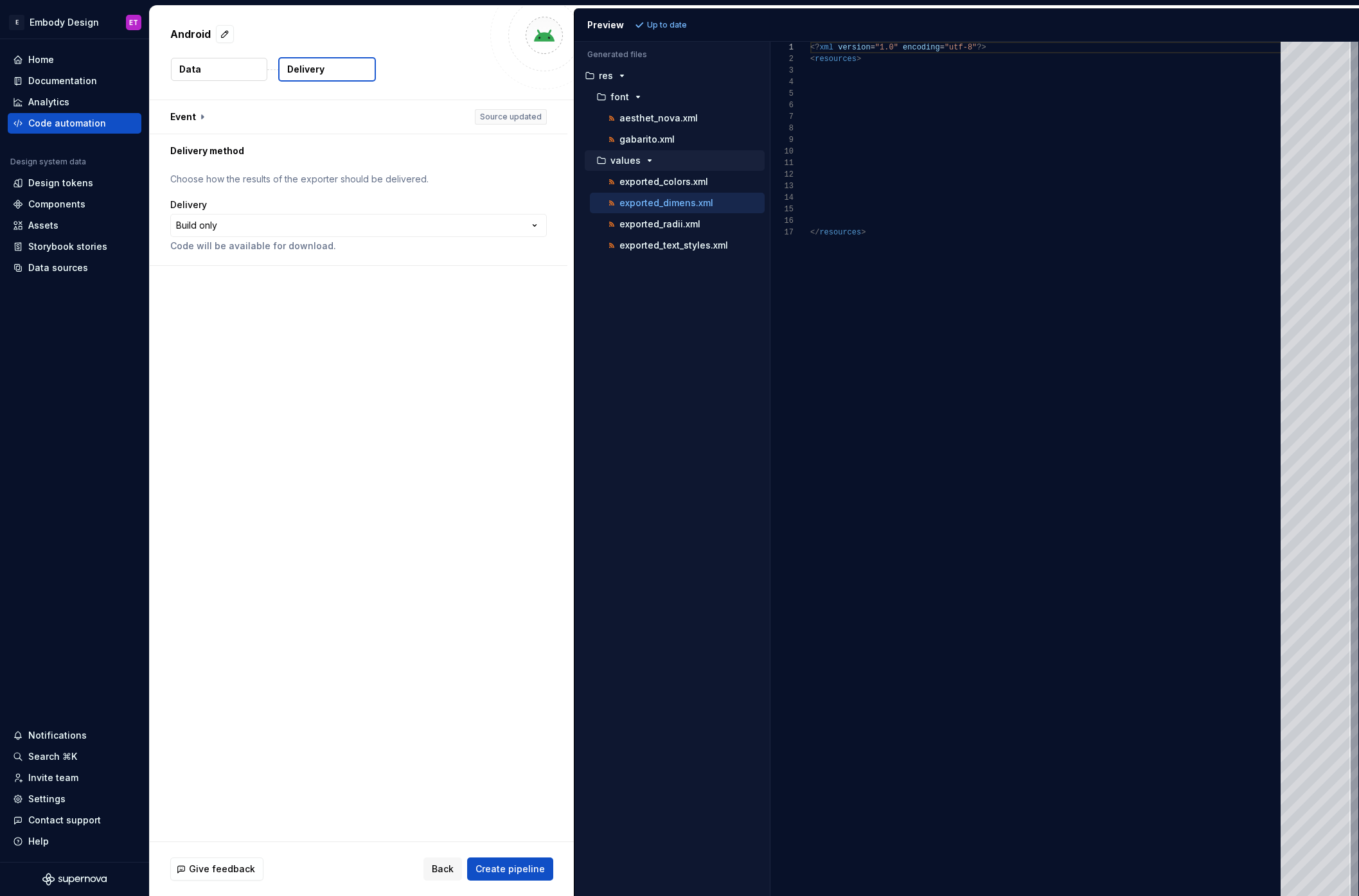
click at [218, 69] on button "Data" at bounding box center [218, 69] width 96 height 23
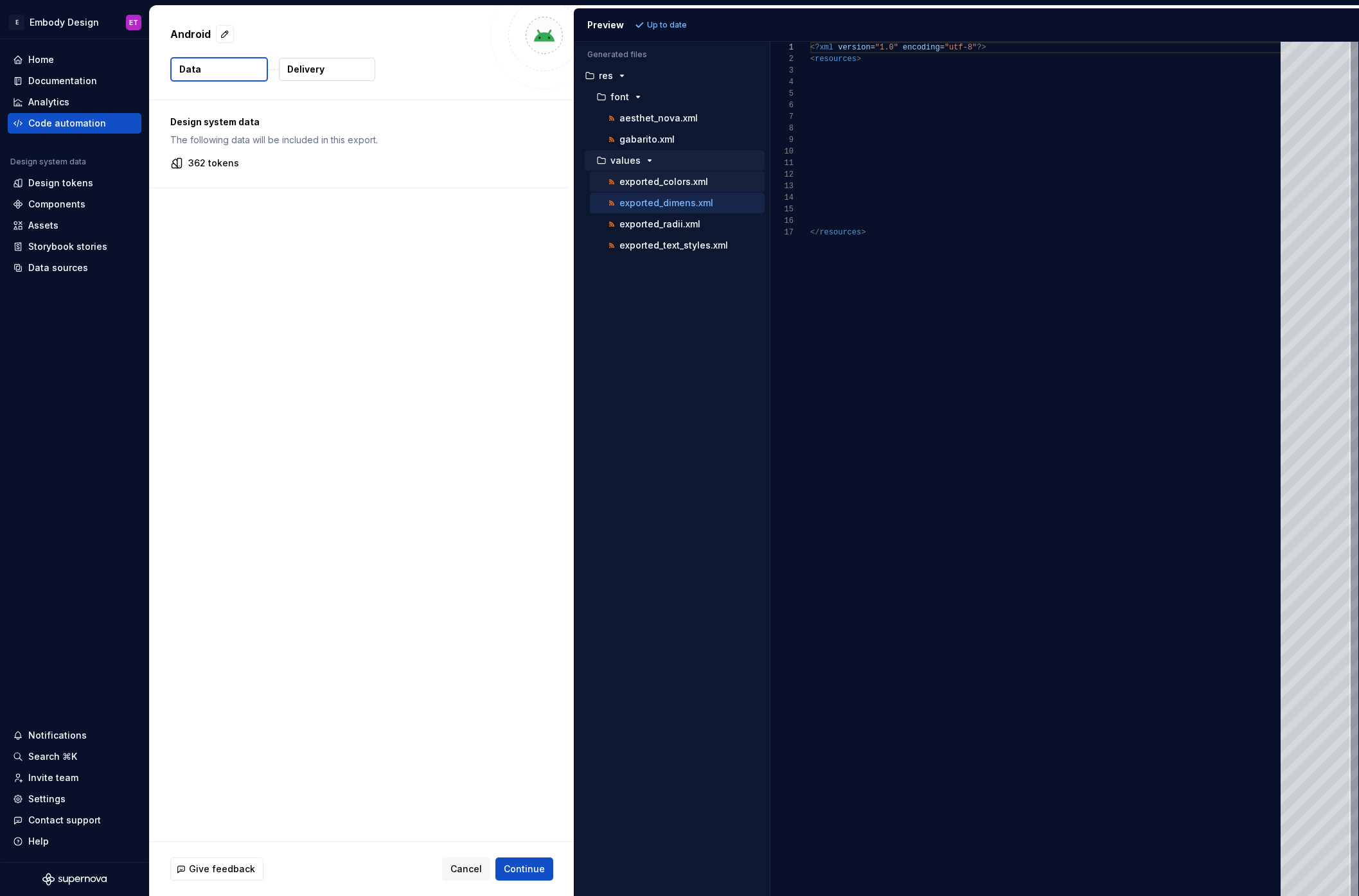
click at [684, 179] on p "exported_colors.xml" at bounding box center [664, 182] width 88 height 10
type textarea "**********"
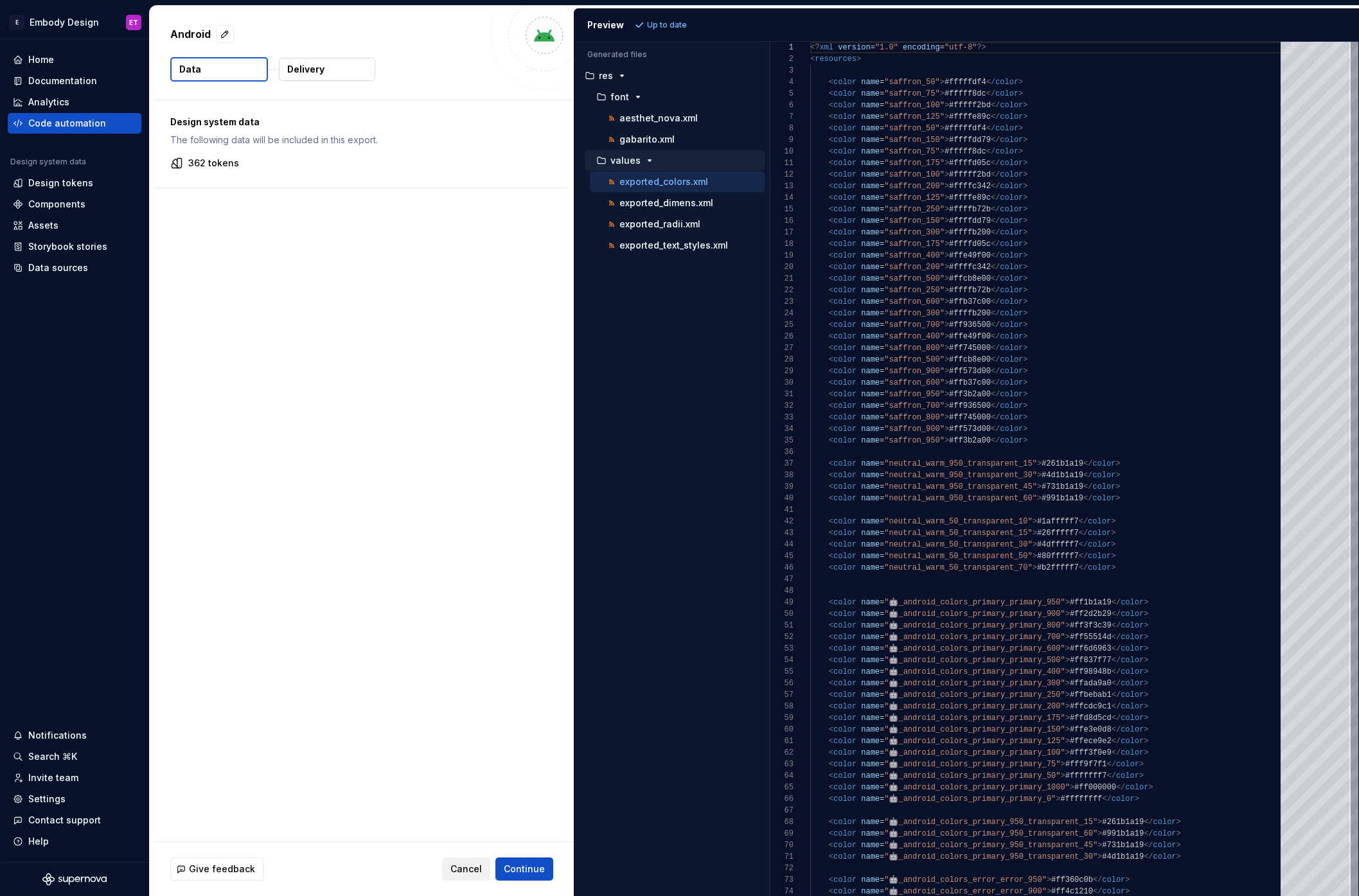
click at [476, 861] on button "Cancel" at bounding box center [466, 869] width 49 height 23
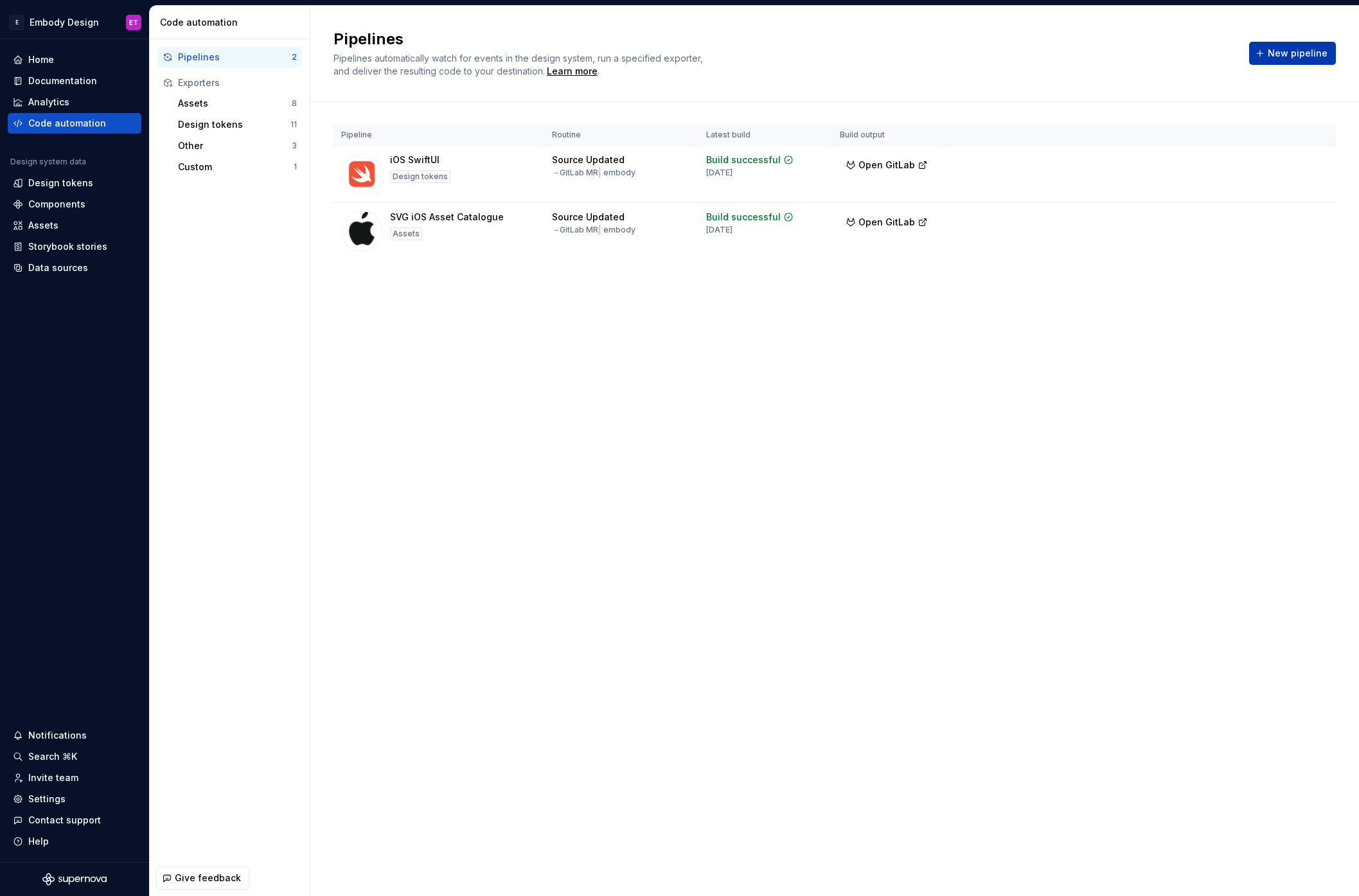
click at [1288, 50] on span "New pipeline" at bounding box center [1297, 53] width 60 height 13
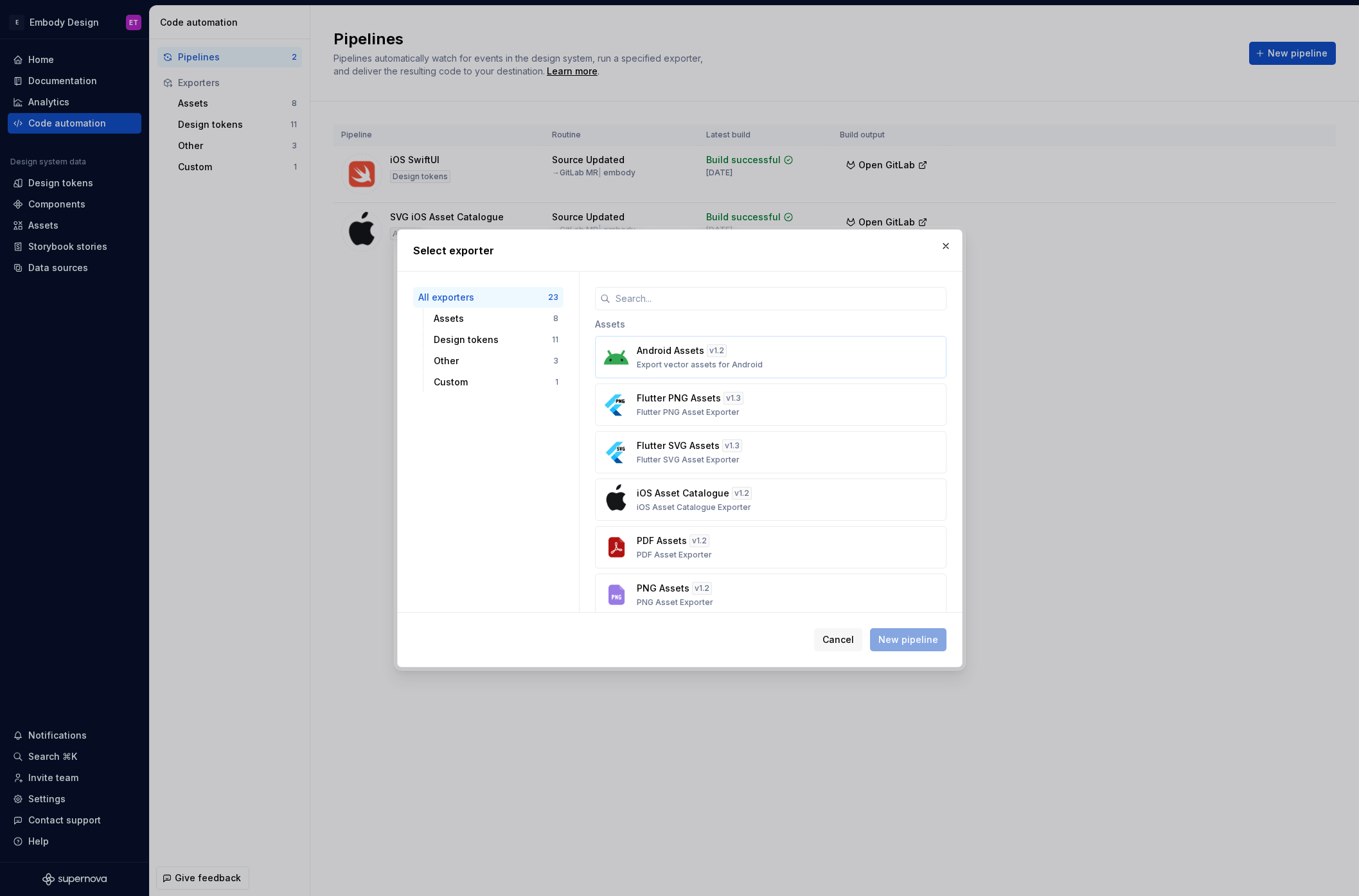
click at [746, 358] on div "Android Assets v 1.2 Export vector assets for Android" at bounding box center [767, 357] width 260 height 26
click at [918, 642] on span "New pipeline" at bounding box center [908, 640] width 60 height 13
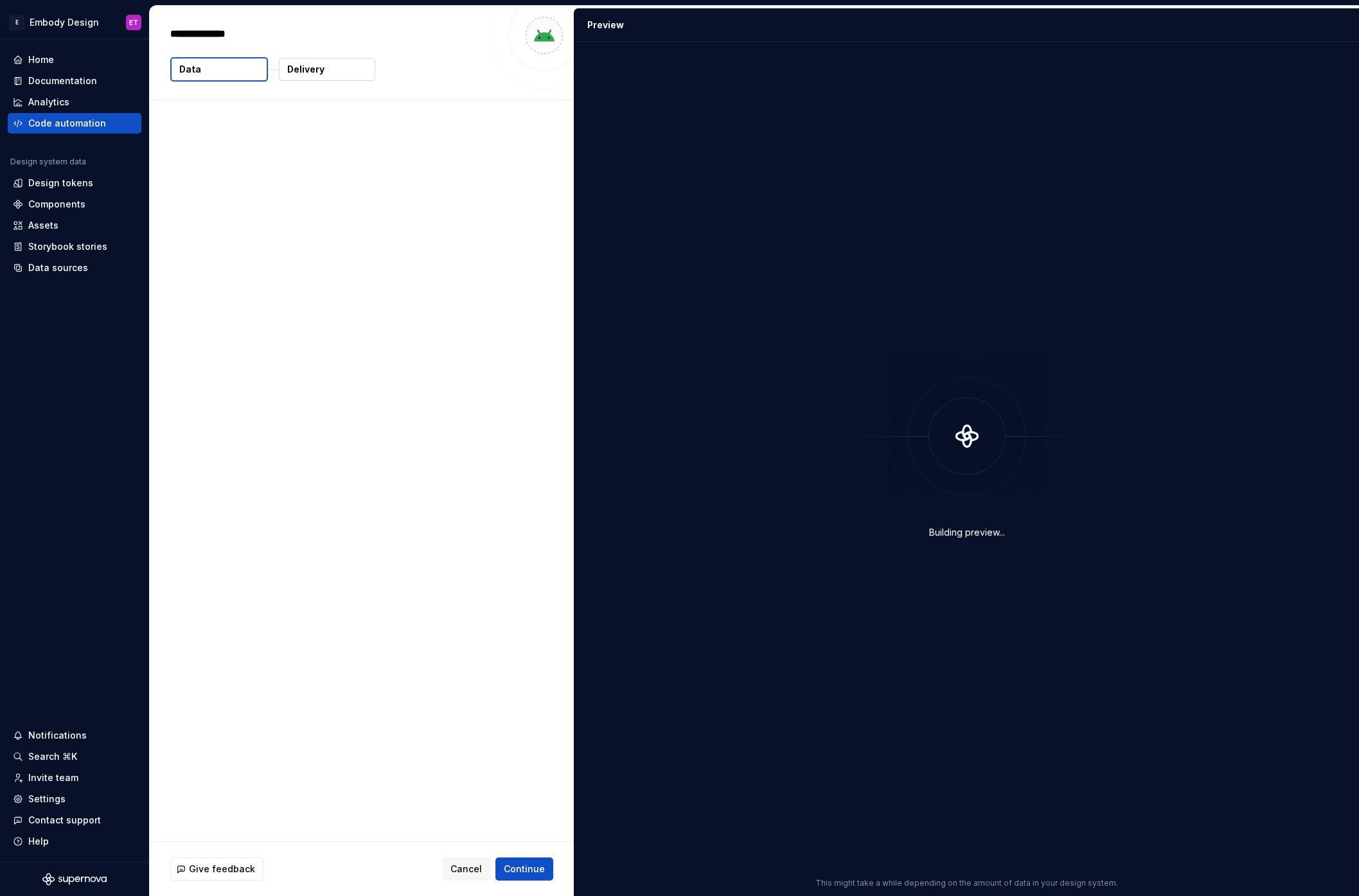
type textarea "*"
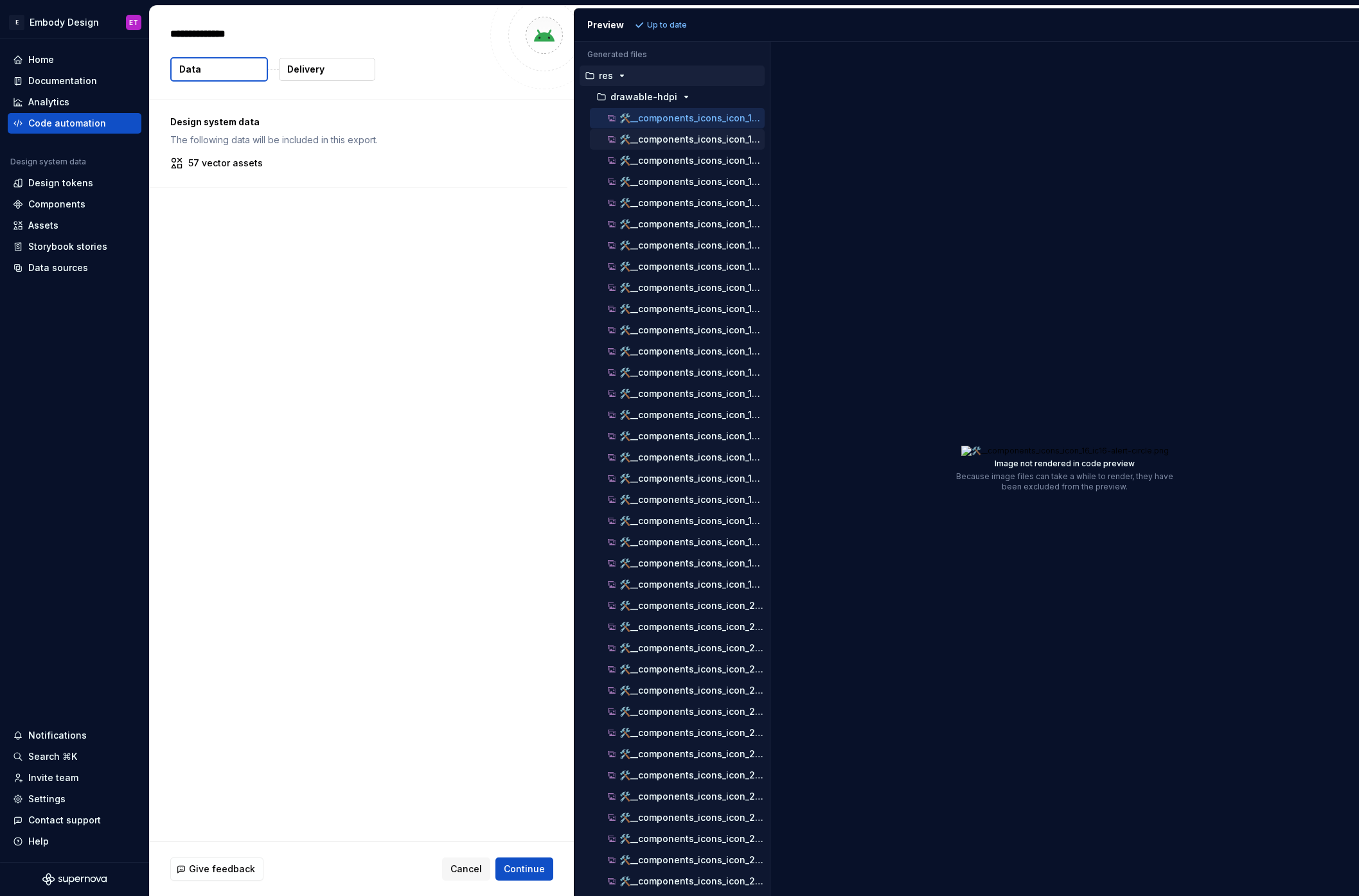
click at [728, 138] on p "🛠️__components_icons_icon_16_ic16-body-1.png" at bounding box center [693, 140] width 146 height 10
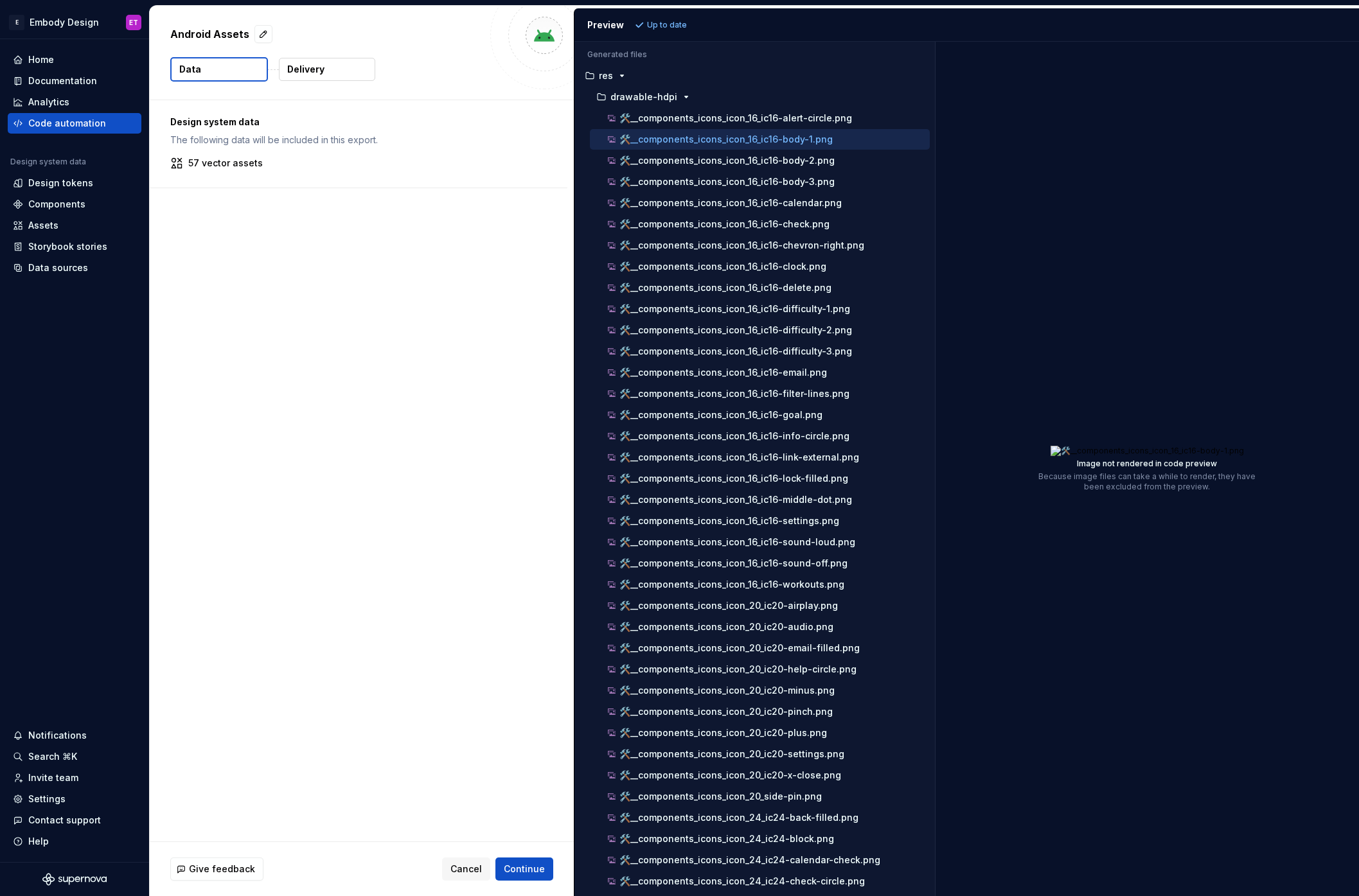
click at [936, 198] on div at bounding box center [936, 469] width 0 height 854
click at [469, 868] on span "Cancel" at bounding box center [466, 869] width 31 height 13
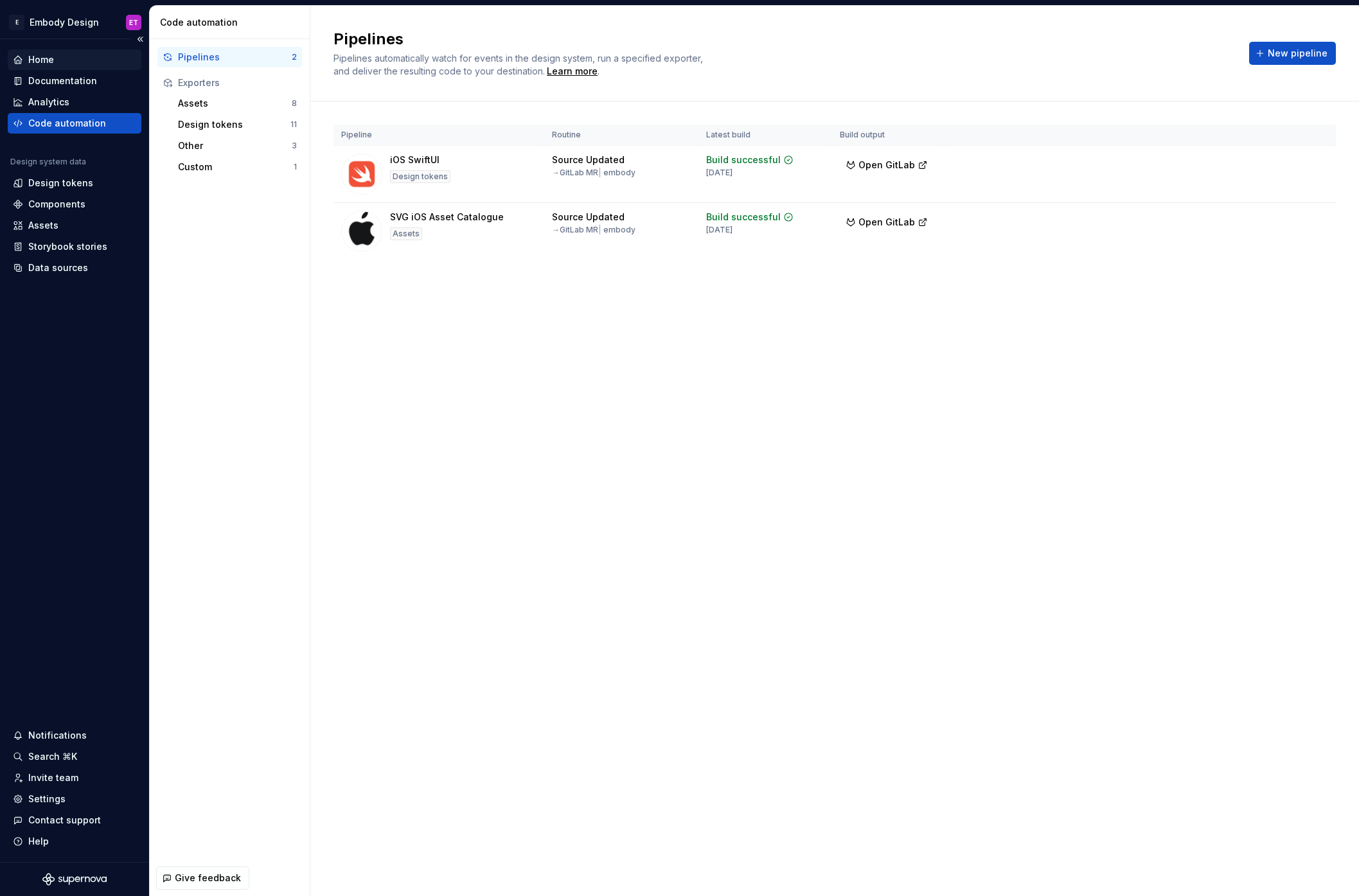
click at [49, 56] on div "Home" at bounding box center [42, 60] width 26 height 13
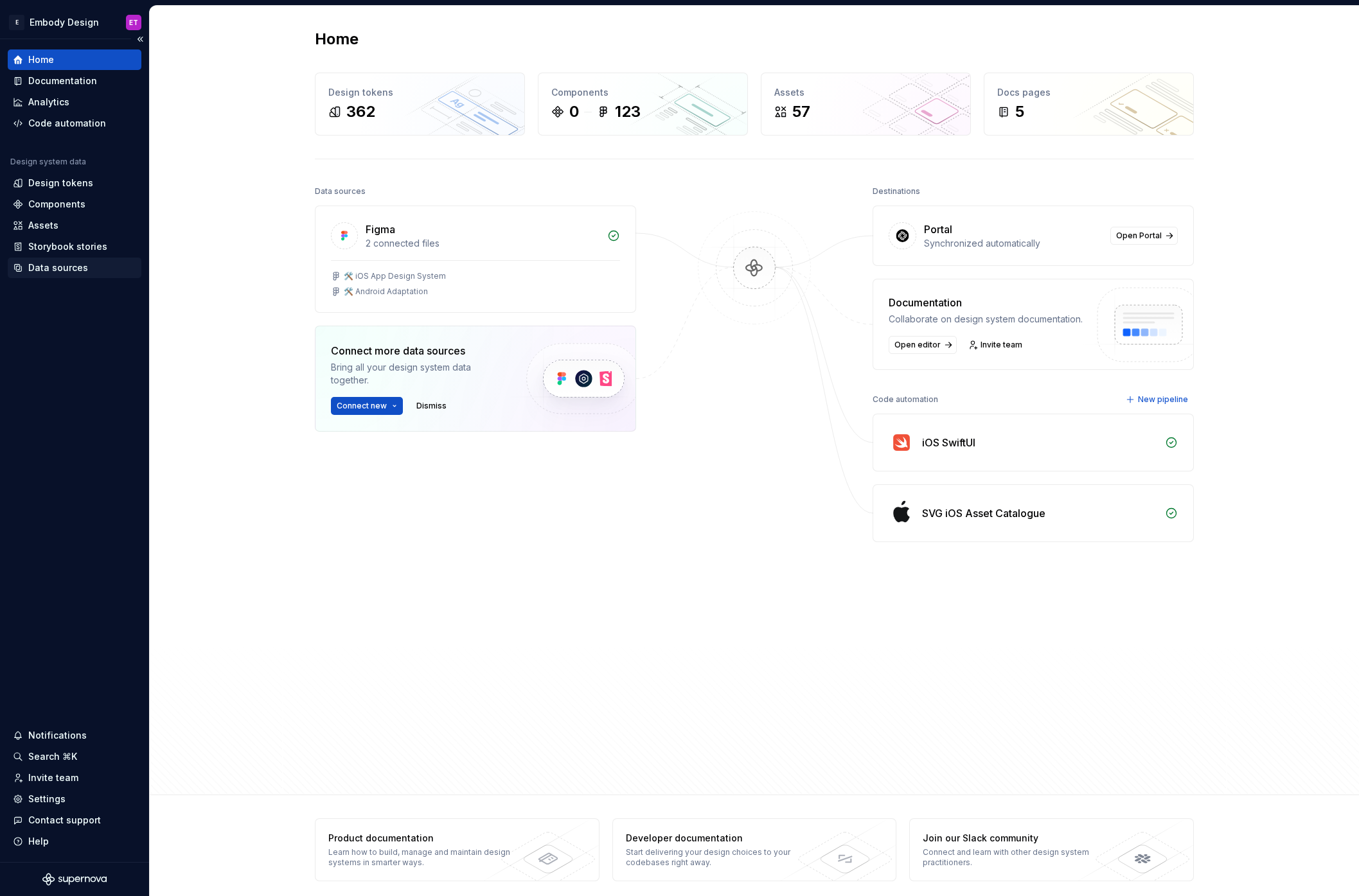
click at [83, 264] on div "Data sources" at bounding box center [58, 268] width 60 height 13
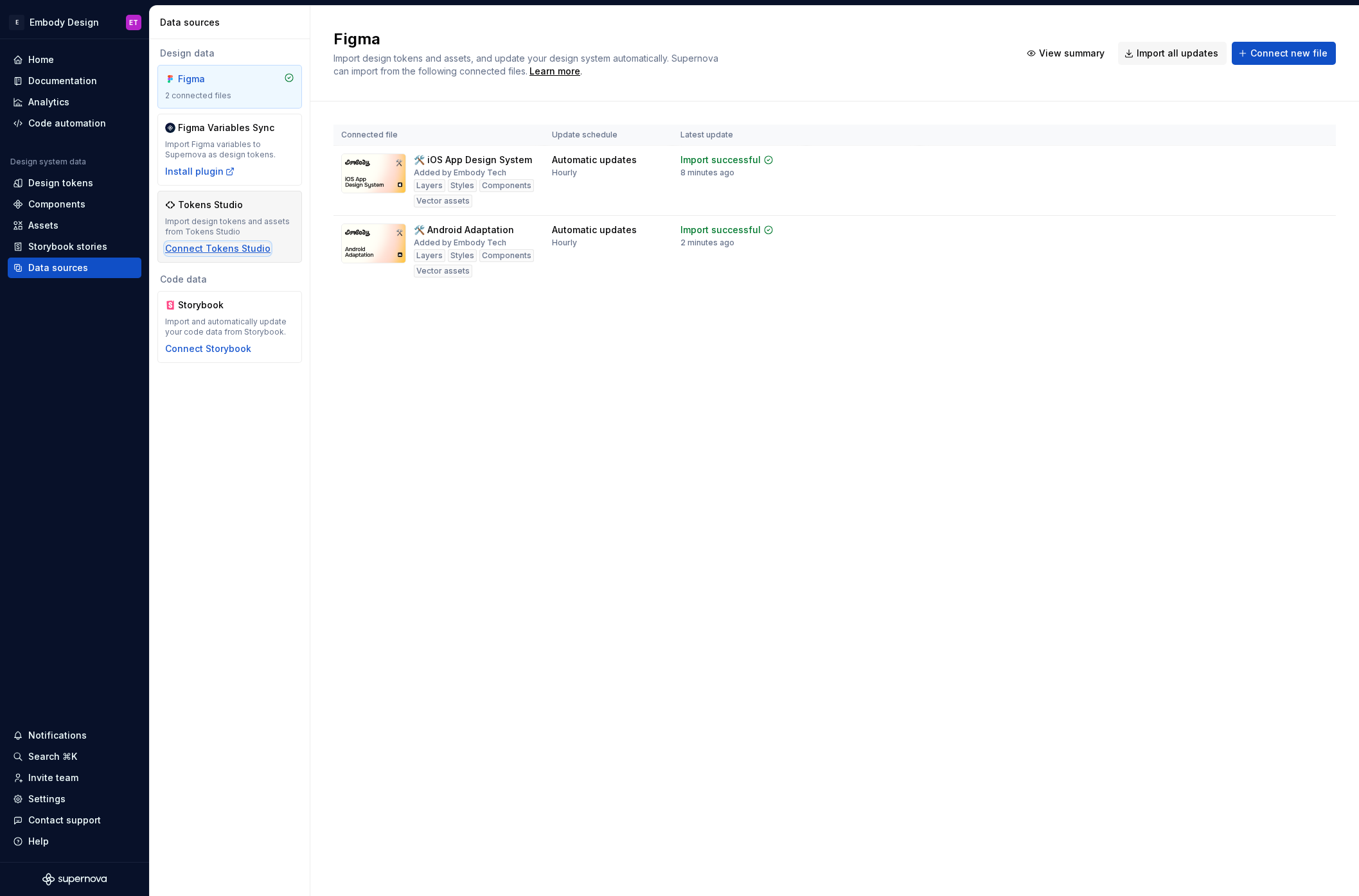
click at [252, 252] on div "Connect Tokens Studio" at bounding box center [218, 249] width 106 height 13
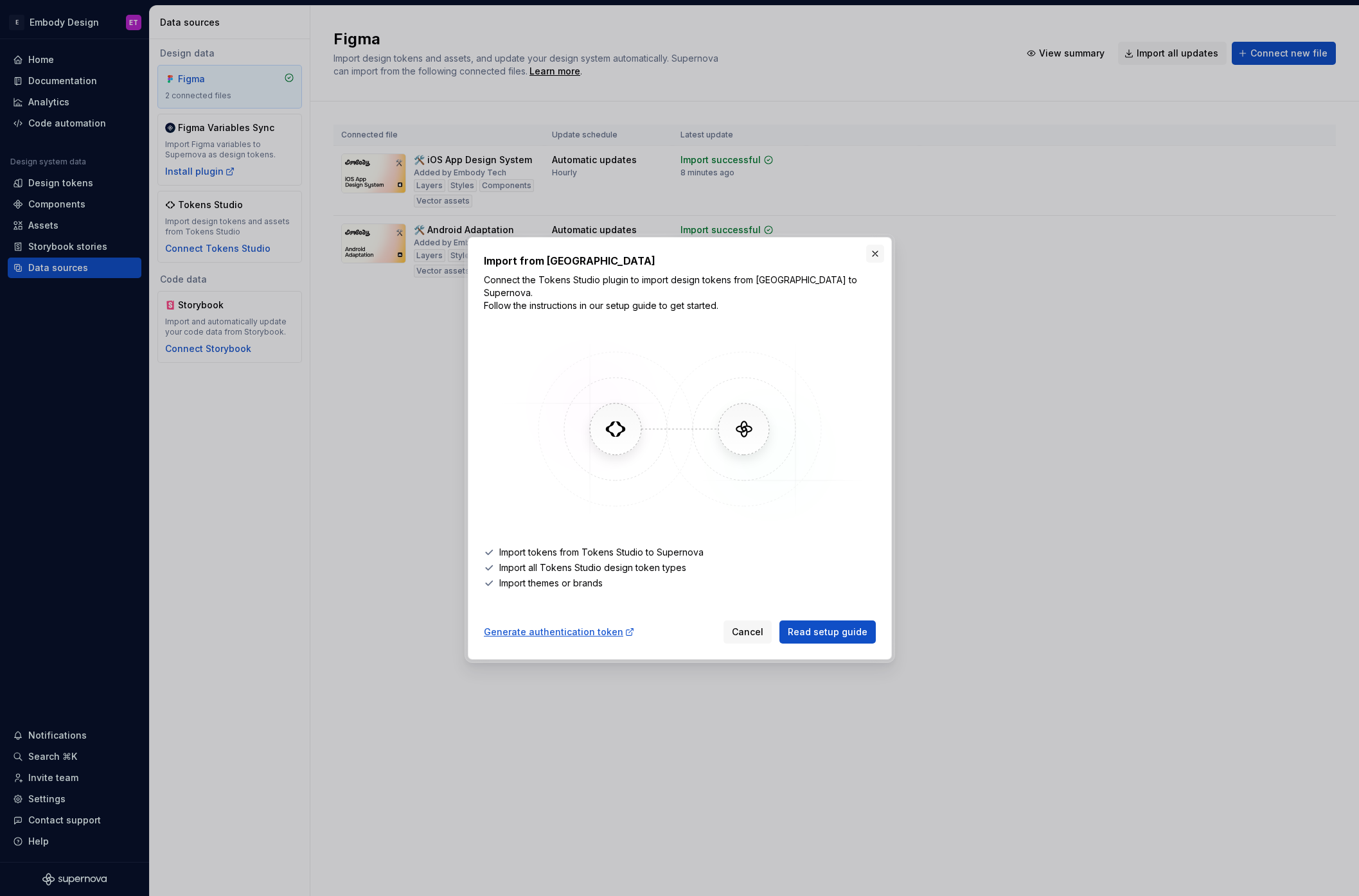
click at [877, 261] on button "button" at bounding box center [875, 254] width 18 height 18
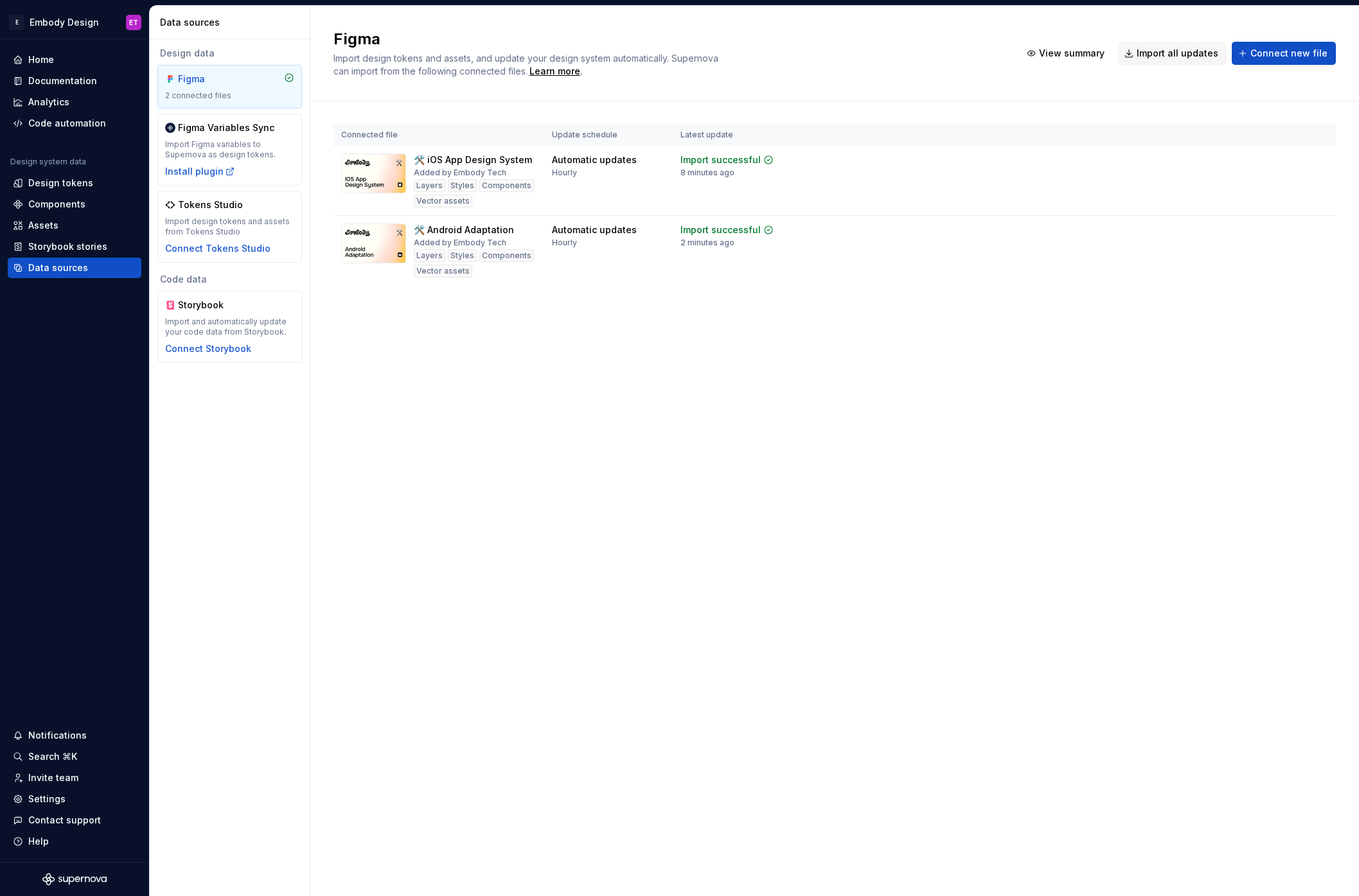
click at [556, 525] on div "Figma Import design tokens and assets, and update your design system automatica…" at bounding box center [835, 451] width 1049 height 891
click at [173, 172] on div "Install plugin" at bounding box center [200, 172] width 70 height 13
